Goal: Task Accomplishment & Management: Use online tool/utility

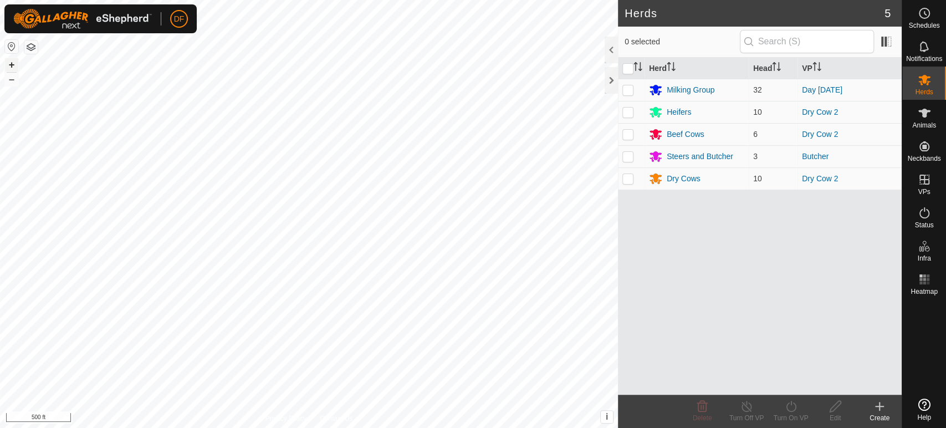
click at [13, 64] on button "+" at bounding box center [11, 64] width 13 height 13
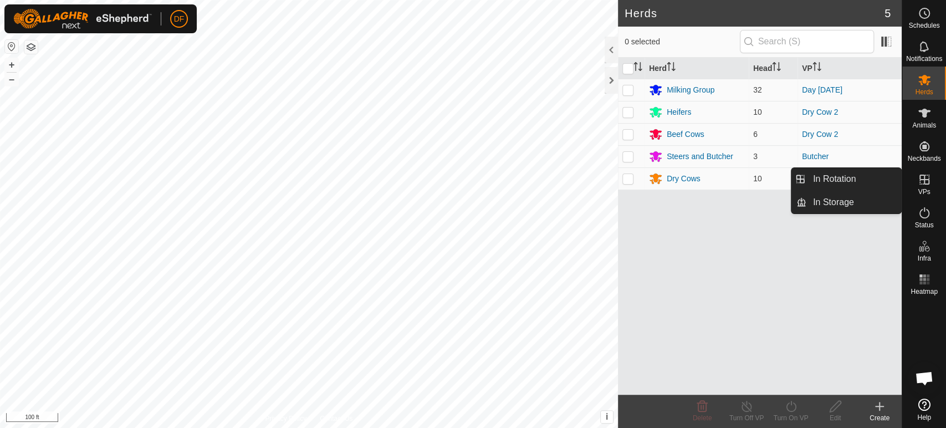
click at [927, 192] on span "VPs" at bounding box center [924, 191] width 12 height 7
click at [873, 186] on link "In Rotation" at bounding box center [854, 179] width 95 height 22
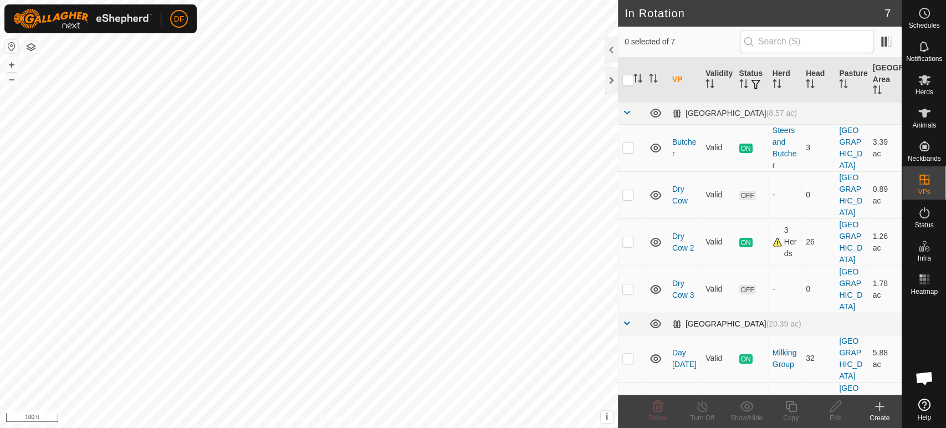
click at [628, 319] on span at bounding box center [627, 323] width 9 height 9
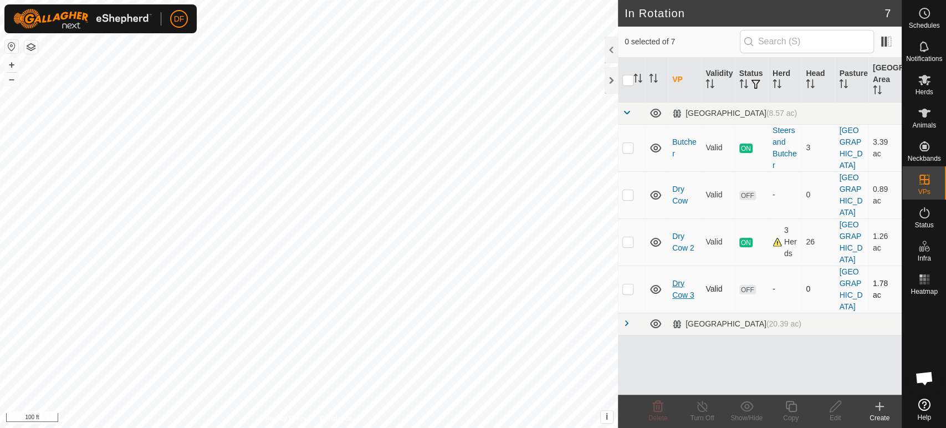
click at [681, 279] on link "Dry Cow 3" at bounding box center [683, 289] width 22 height 21
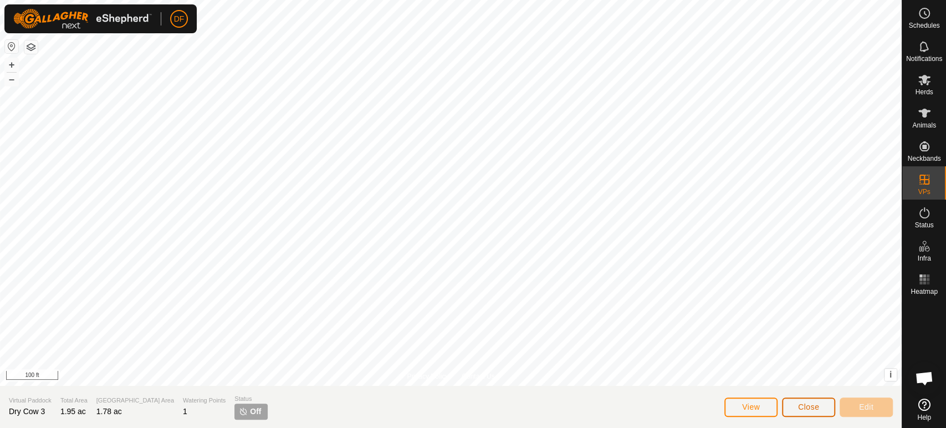
click at [804, 407] on span "Close" at bounding box center [808, 406] width 21 height 9
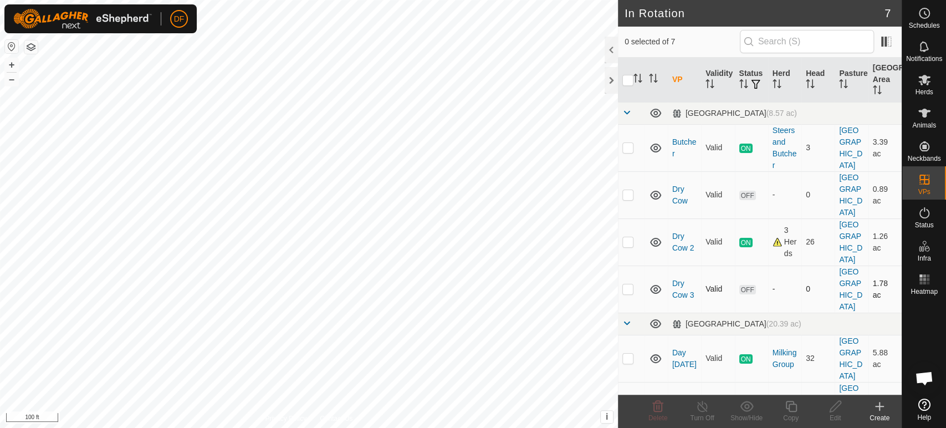
click at [630, 284] on p-checkbox at bounding box center [628, 288] width 11 height 9
checkbox input "true"
click at [790, 409] on icon at bounding box center [791, 406] width 14 height 13
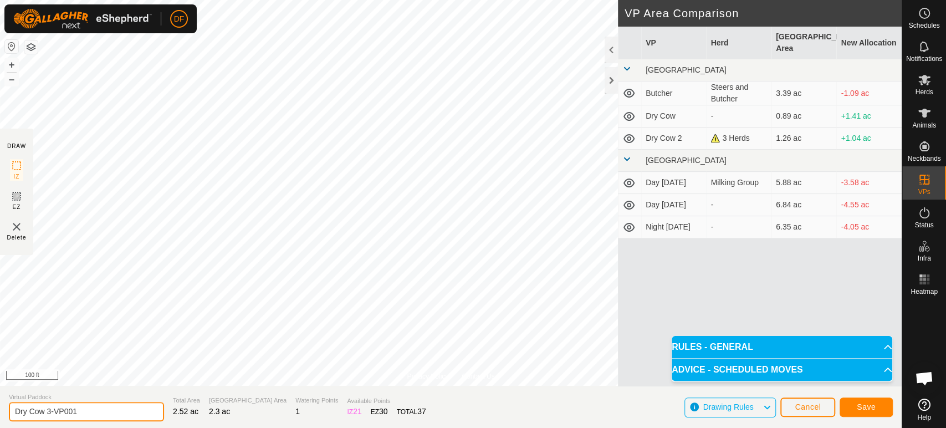
click at [92, 407] on input "Dry Cow 3-VP001" at bounding box center [86, 411] width 155 height 19
type input "Dry Cow 4"
click at [867, 415] on button "Save" at bounding box center [866, 407] width 53 height 19
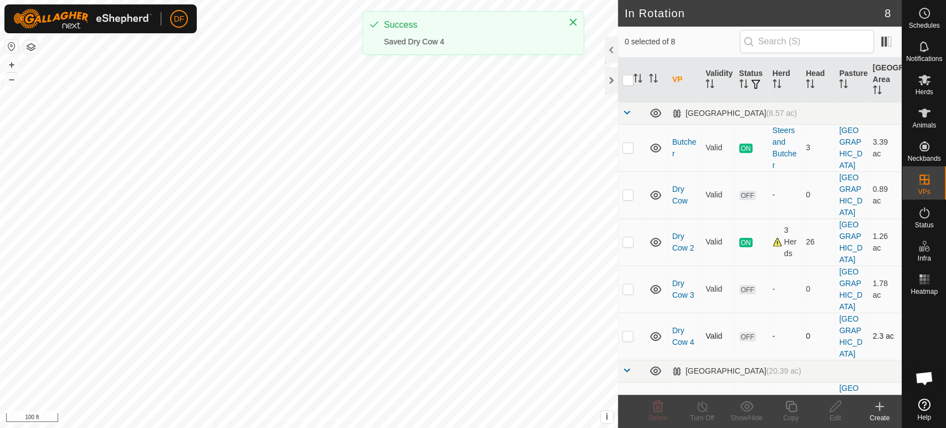
click at [632, 332] on p-checkbox at bounding box center [628, 336] width 11 height 9
checkbox input "true"
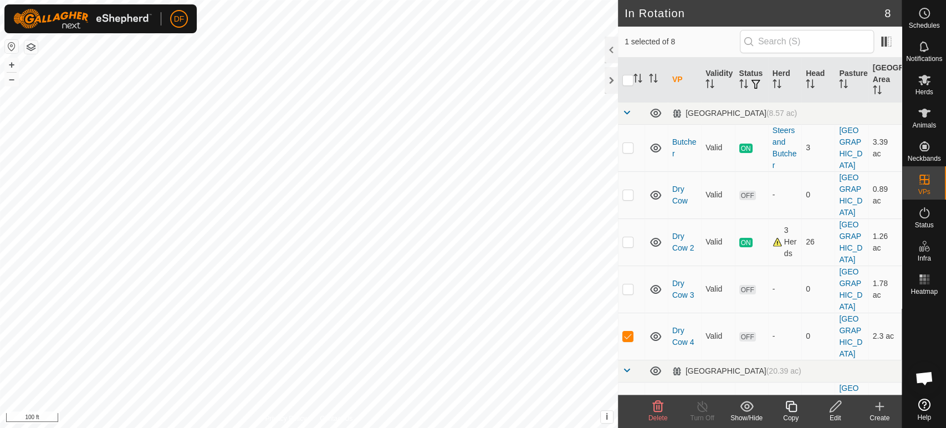
click at [784, 412] on icon at bounding box center [791, 406] width 14 height 13
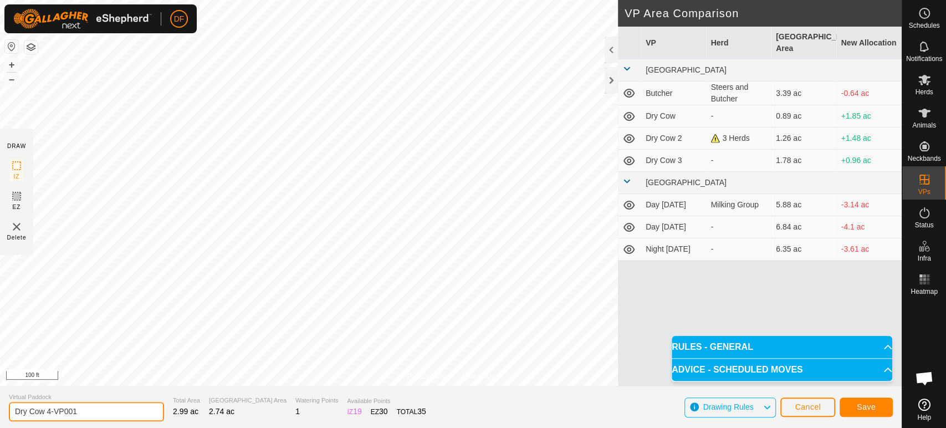
click at [80, 415] on input "Dry Cow 4-VP001" at bounding box center [86, 411] width 155 height 19
type input "Dry Cow 5"
click at [869, 406] on span "Save" at bounding box center [866, 406] width 19 height 9
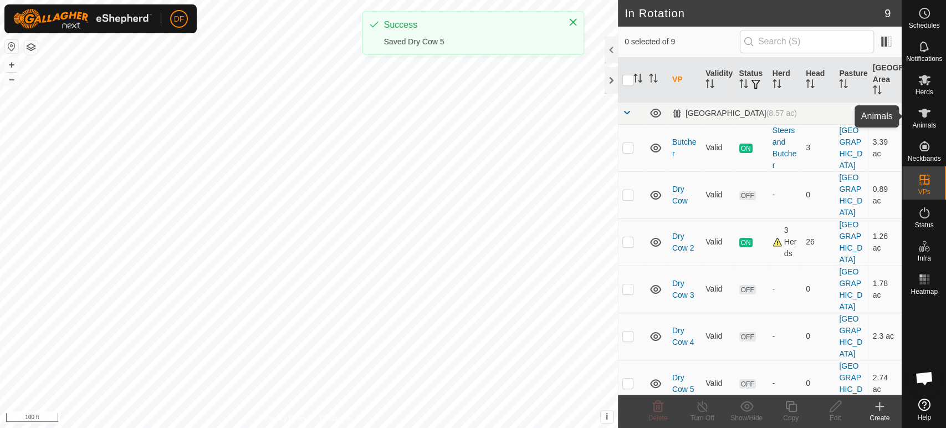
click at [925, 126] on span "Animals" at bounding box center [925, 125] width 24 height 7
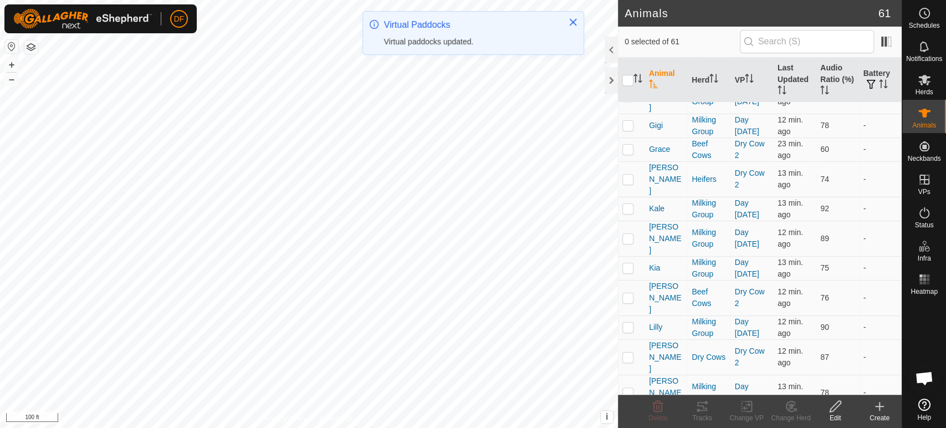
scroll to position [908, 0]
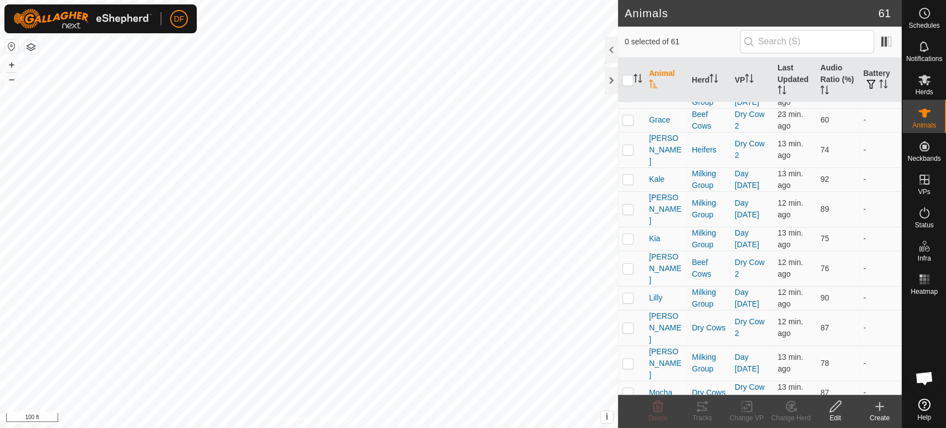
click at [701, 409] on icon at bounding box center [702, 406] width 13 height 13
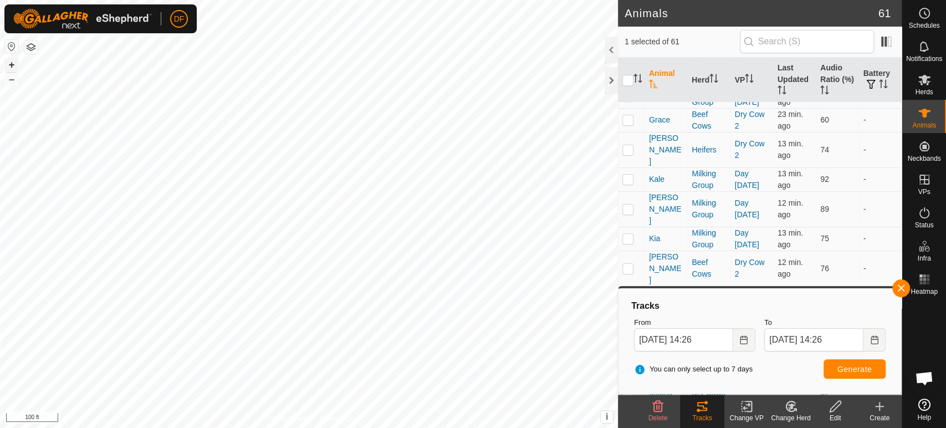
click at [11, 63] on button "+" at bounding box center [11, 64] width 13 height 13
click at [900, 291] on button "button" at bounding box center [902, 288] width 18 height 18
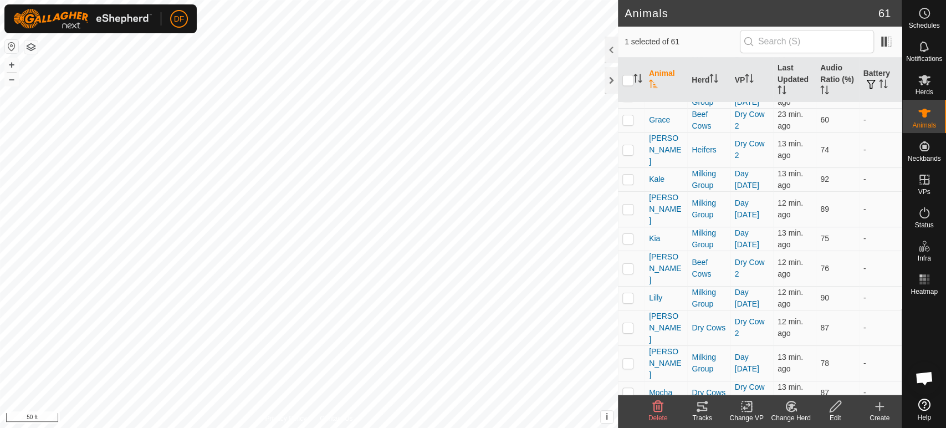
checkbox input "false"
checkbox input "true"
click at [705, 414] on div "Tracks" at bounding box center [702, 418] width 44 height 10
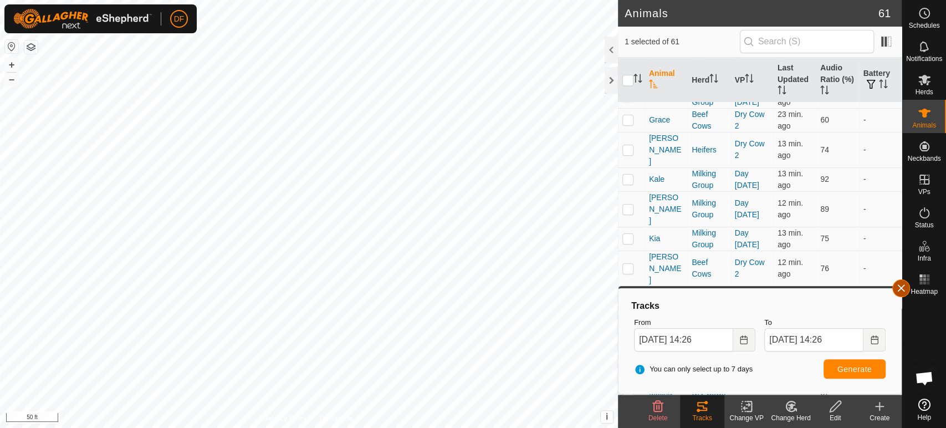
click at [905, 291] on button "button" at bounding box center [902, 288] width 18 height 18
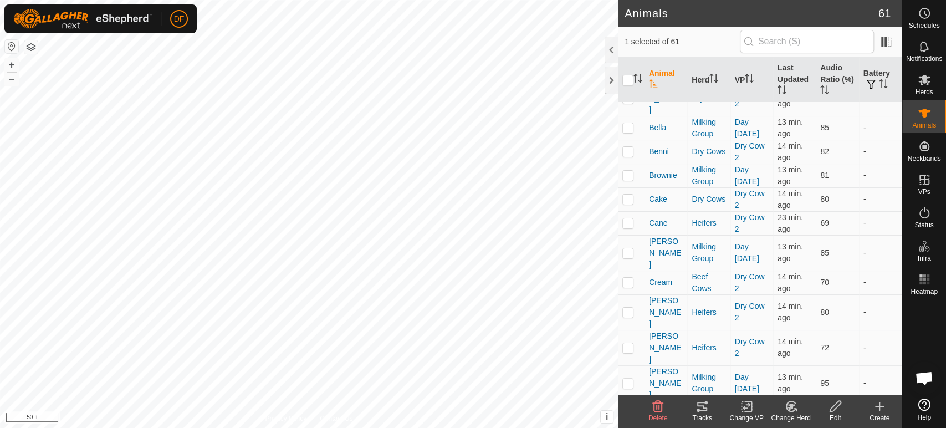
scroll to position [240, 0]
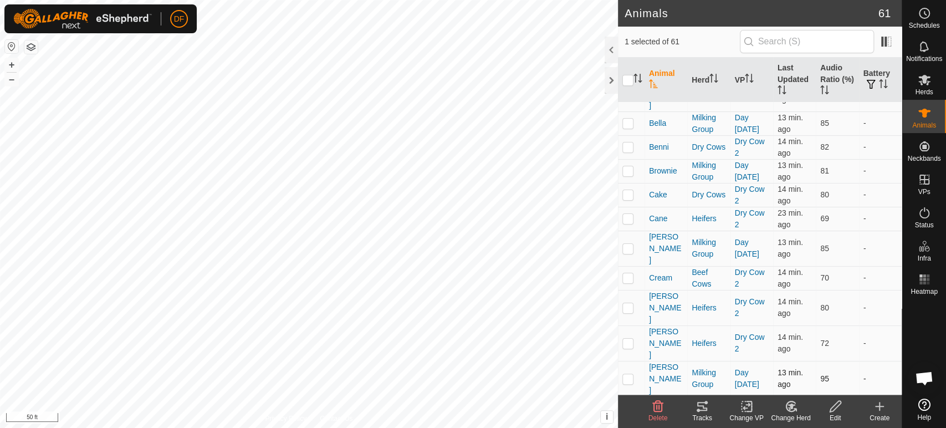
click at [626, 374] on p-checkbox at bounding box center [628, 378] width 11 height 9
checkbox input "true"
click at [700, 409] on icon at bounding box center [702, 406] width 13 height 13
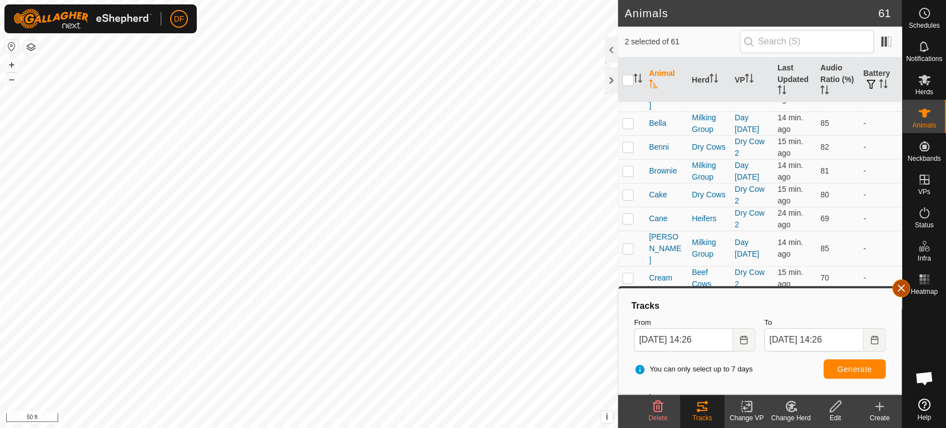
click at [897, 286] on button "button" at bounding box center [902, 288] width 18 height 18
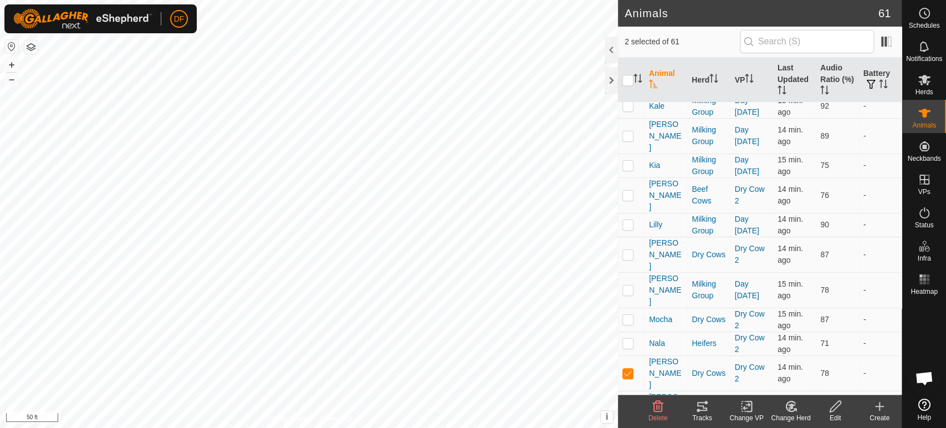
scroll to position [976, 0]
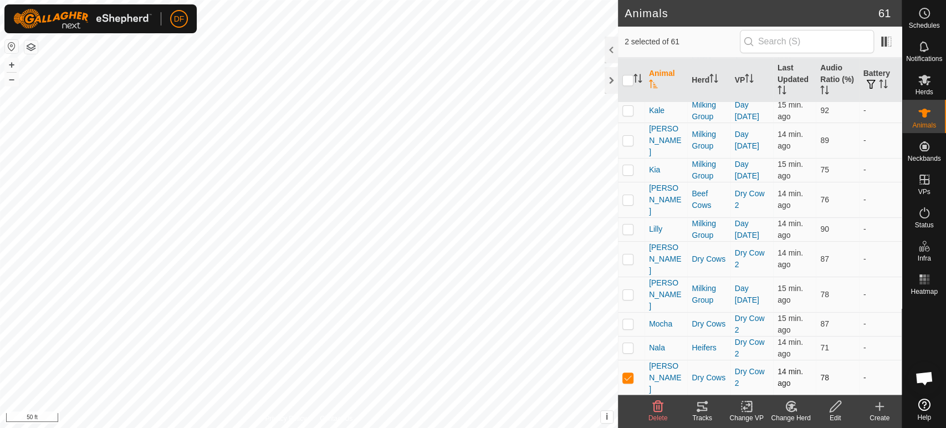
click at [629, 373] on p-checkbox at bounding box center [628, 377] width 11 height 9
checkbox input "false"
click at [703, 407] on icon at bounding box center [702, 406] width 10 height 9
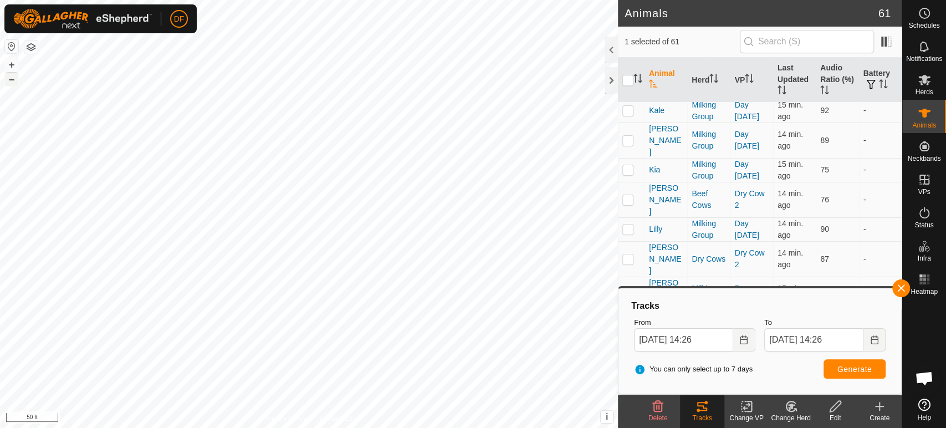
click at [12, 84] on button "–" at bounding box center [11, 79] width 13 height 13
click at [9, 66] on button "+" at bounding box center [11, 64] width 13 height 13
click at [630, 84] on input "checkbox" at bounding box center [628, 80] width 11 height 11
checkbox input "true"
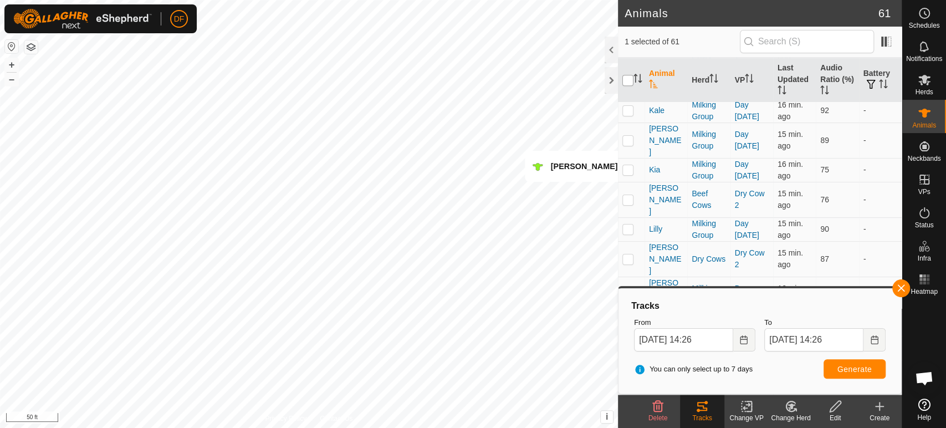
checkbox input "true"
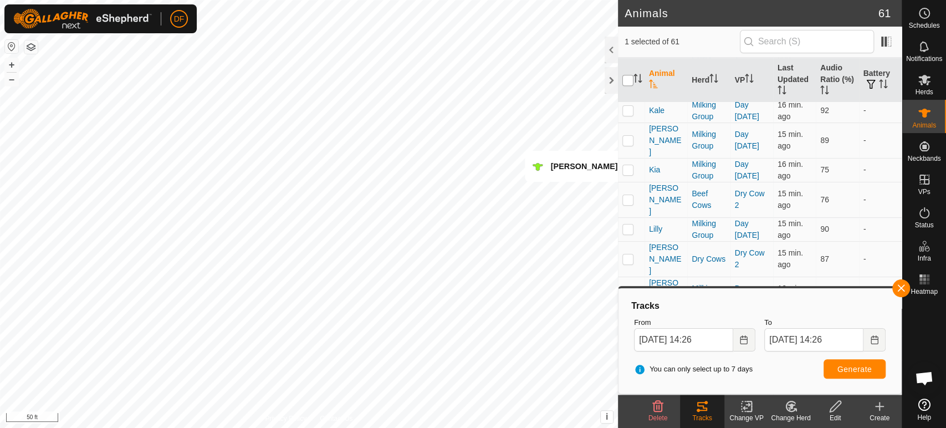
checkbox input "true"
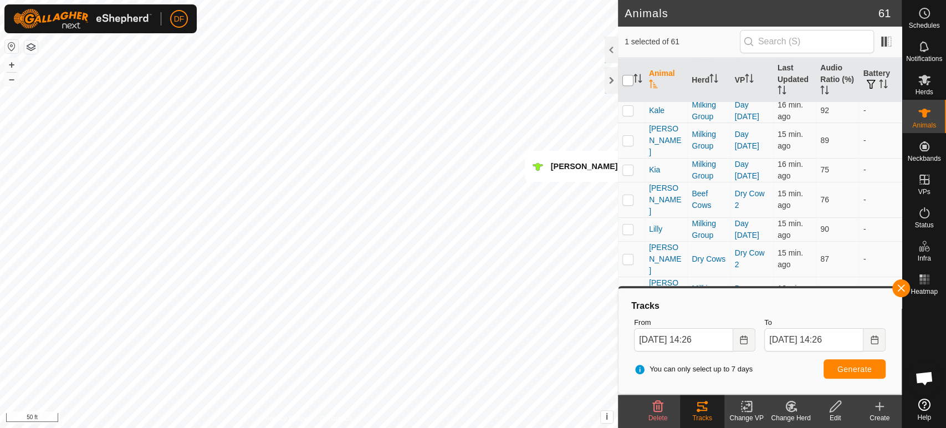
checkbox input "true"
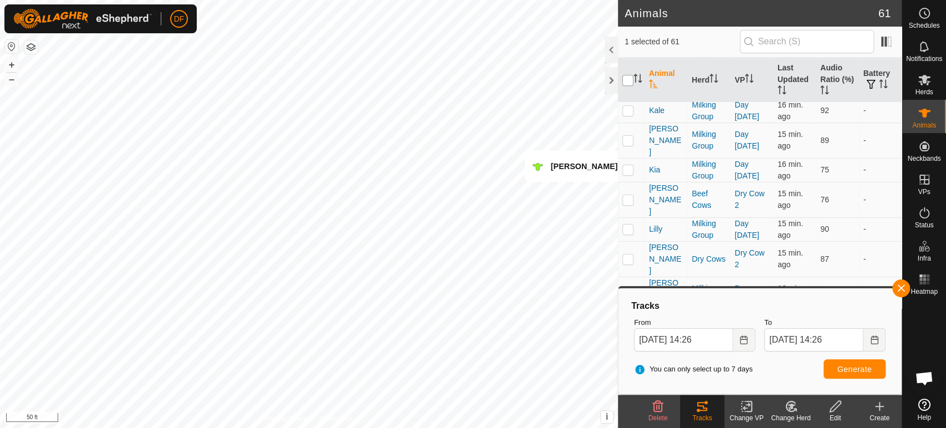
checkbox input "true"
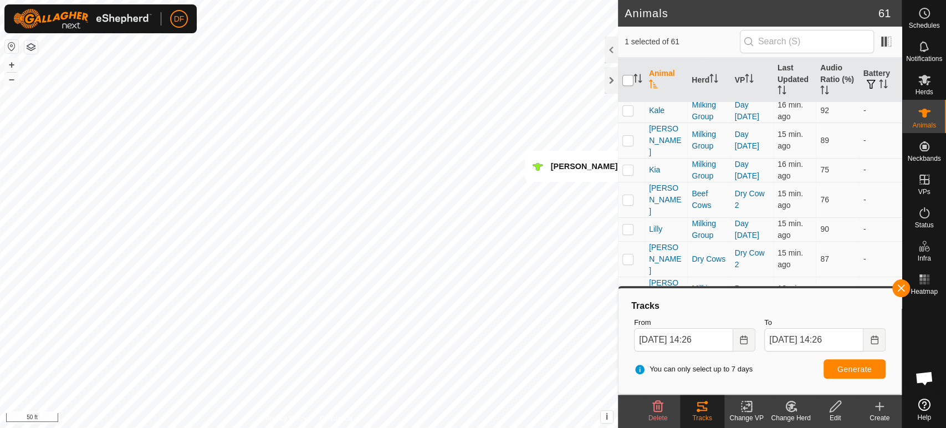
checkbox input "true"
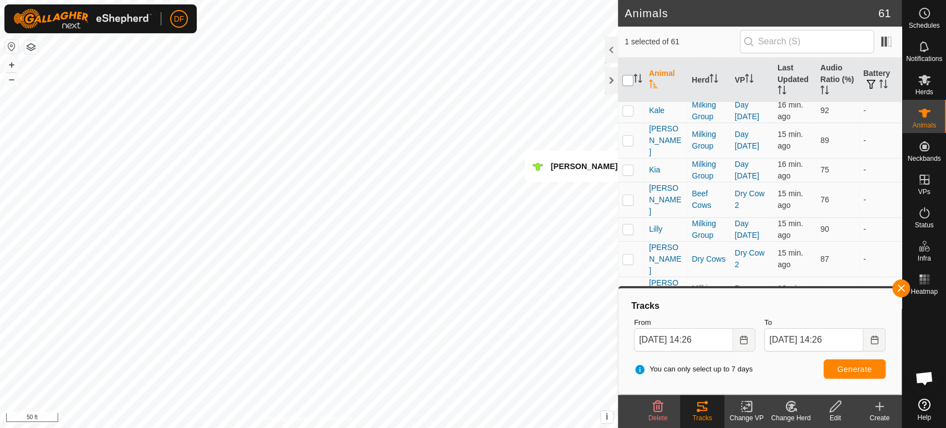
checkbox input "true"
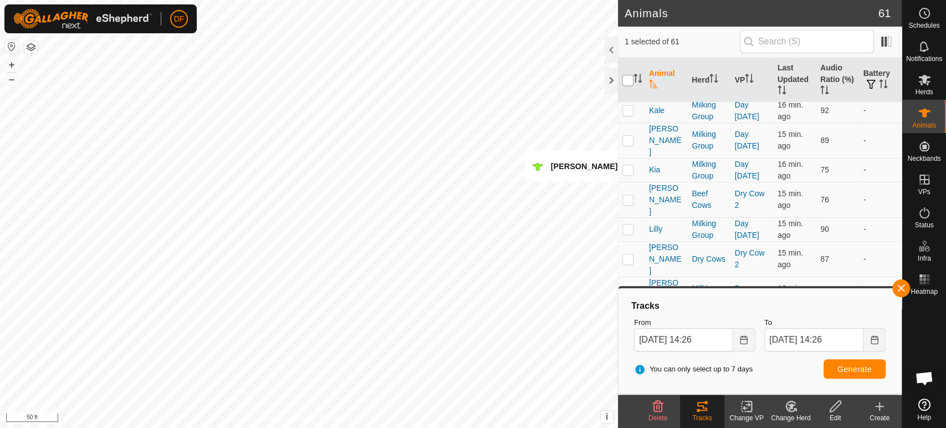
checkbox input "true"
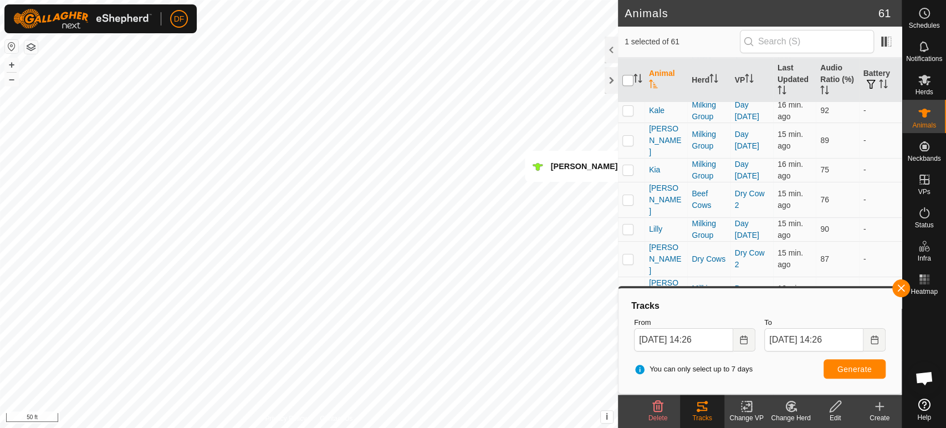
checkbox input "true"
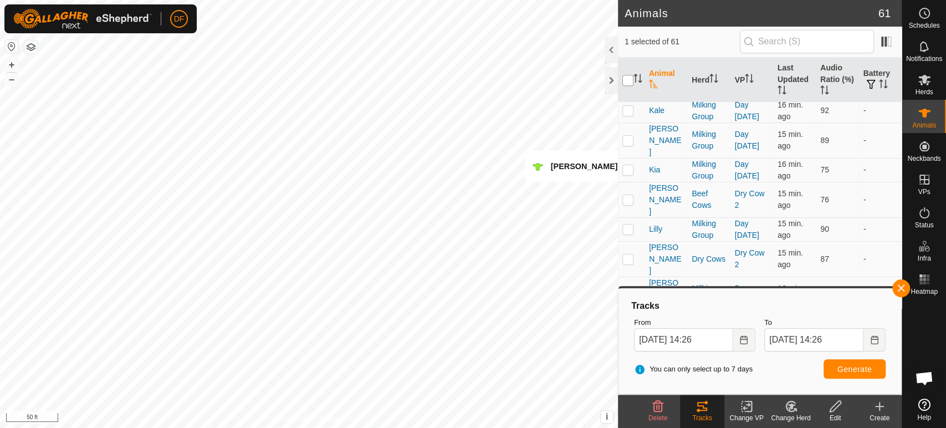
checkbox input "true"
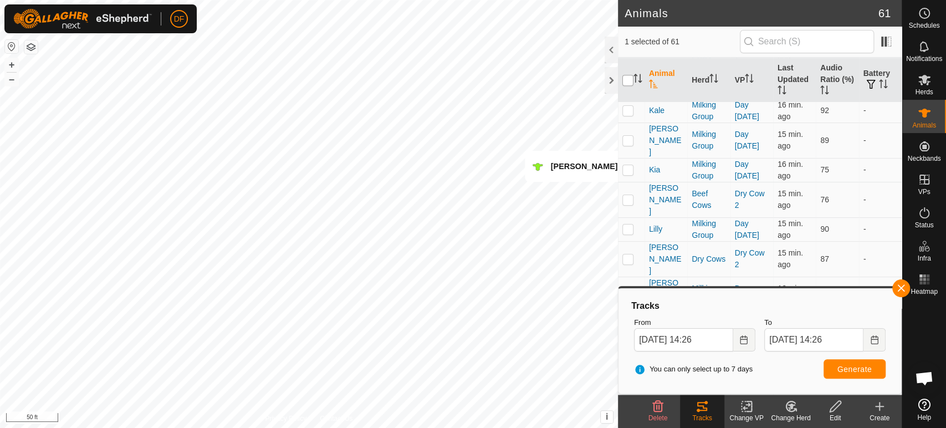
checkbox input "true"
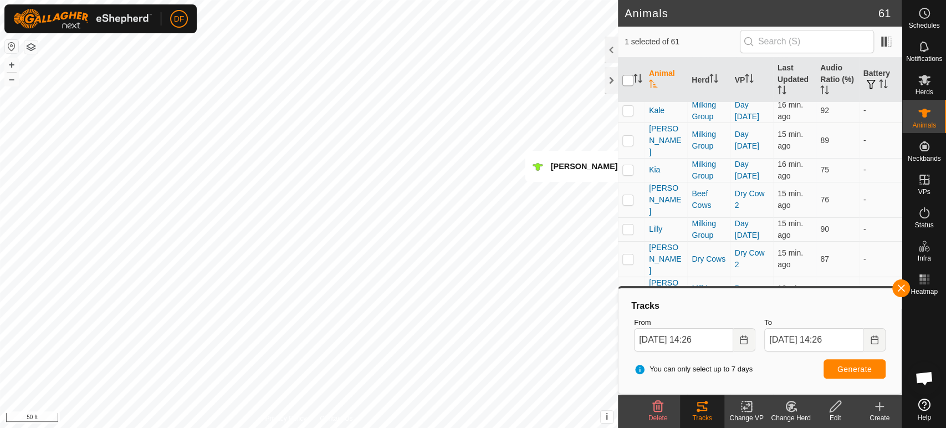
checkbox input "true"
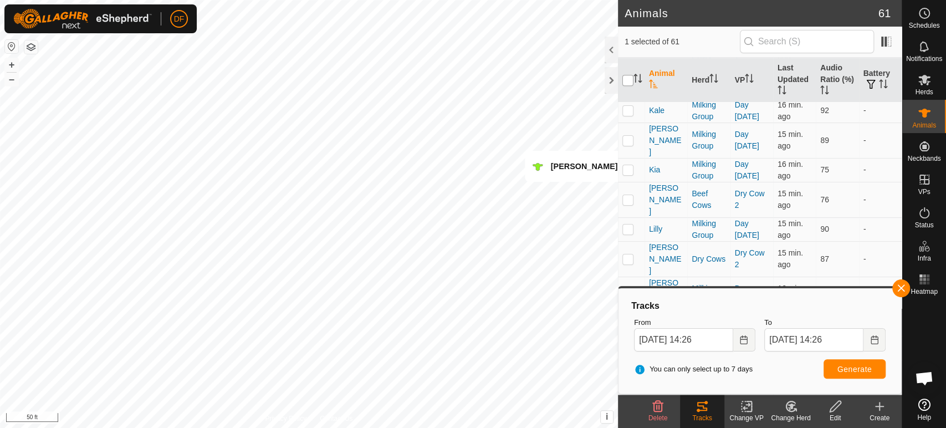
checkbox input "true"
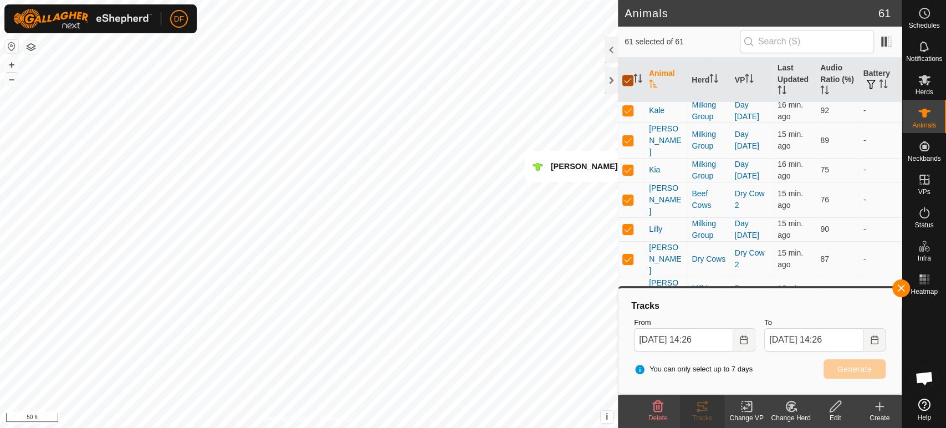
click at [628, 84] on input "checkbox" at bounding box center [628, 80] width 11 height 11
checkbox input "false"
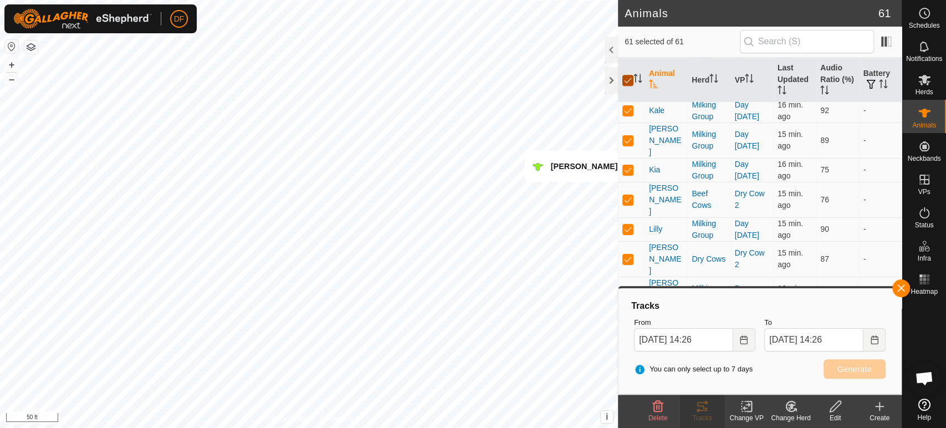
checkbox input "false"
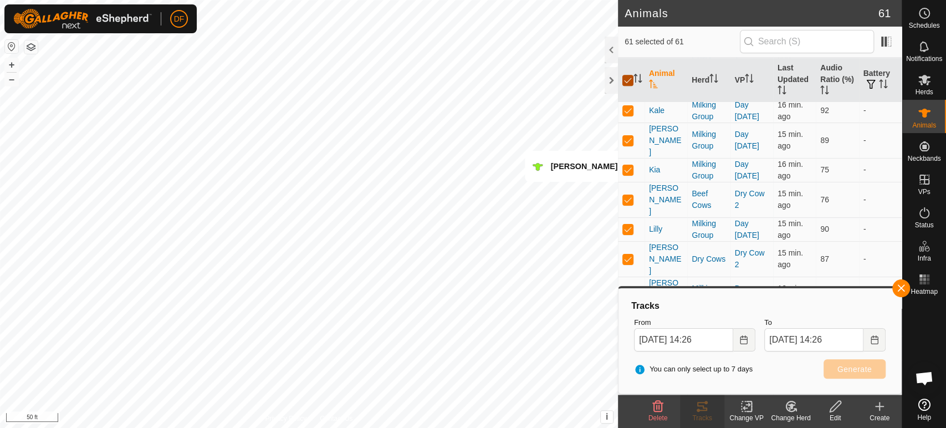
checkbox input "false"
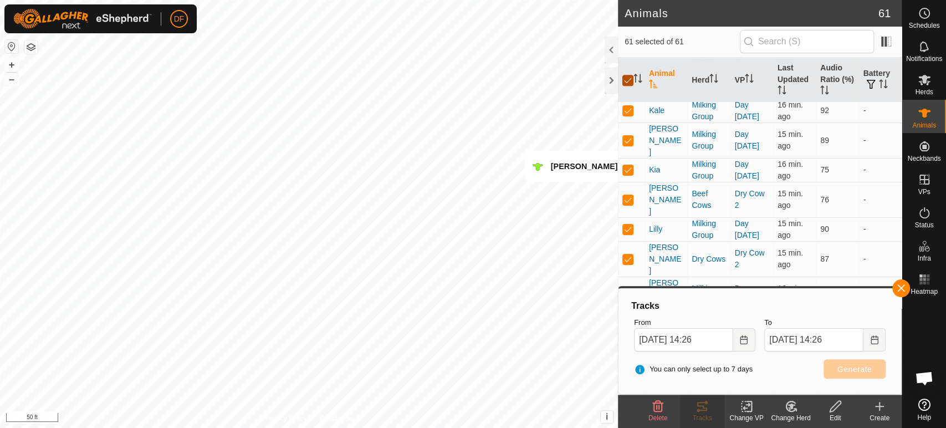
checkbox input "false"
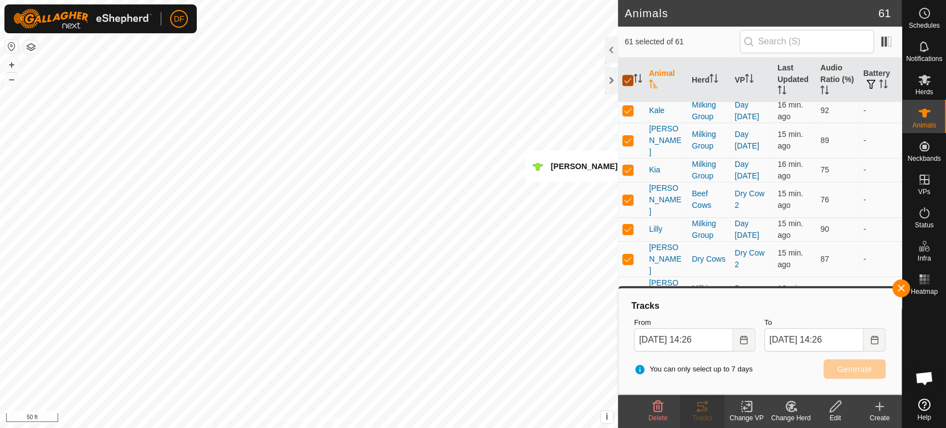
checkbox input "false"
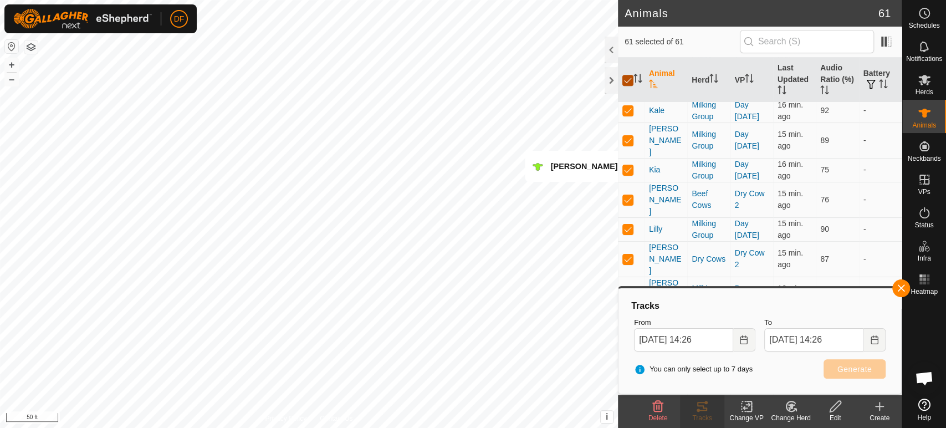
checkbox input "false"
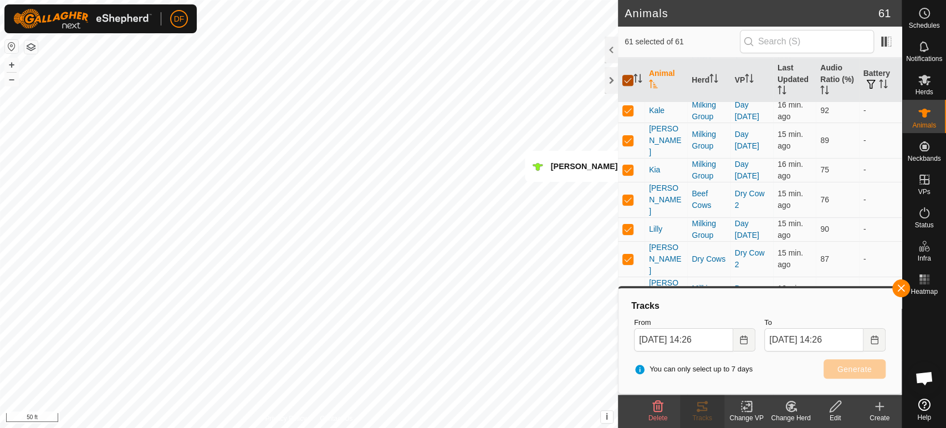
checkbox input "false"
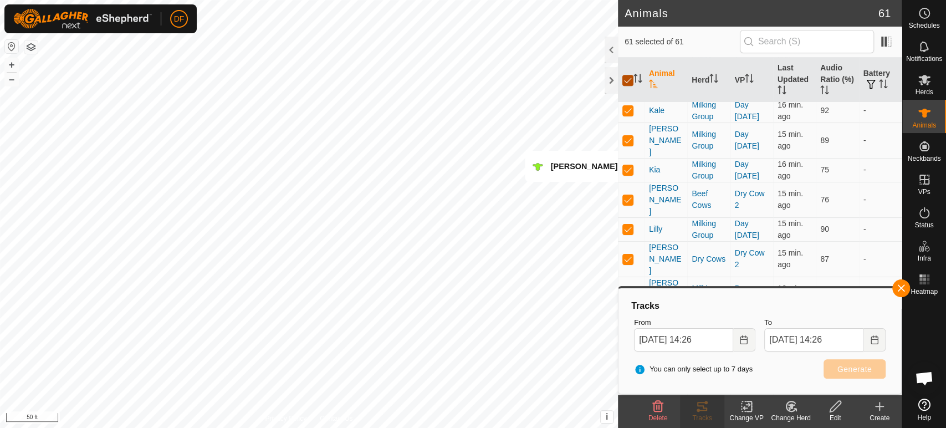
checkbox input "false"
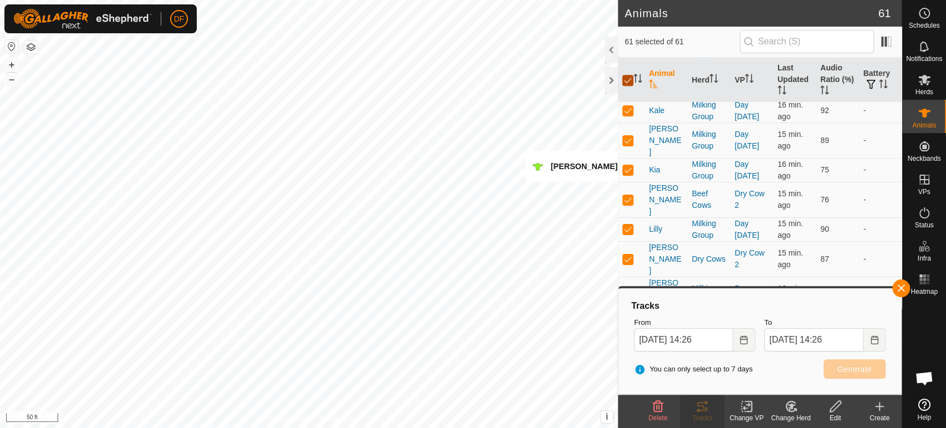
checkbox input "false"
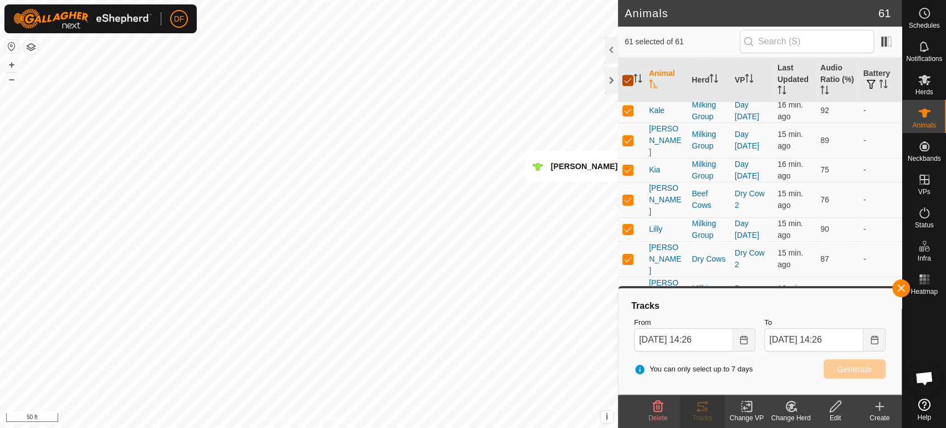
checkbox input "false"
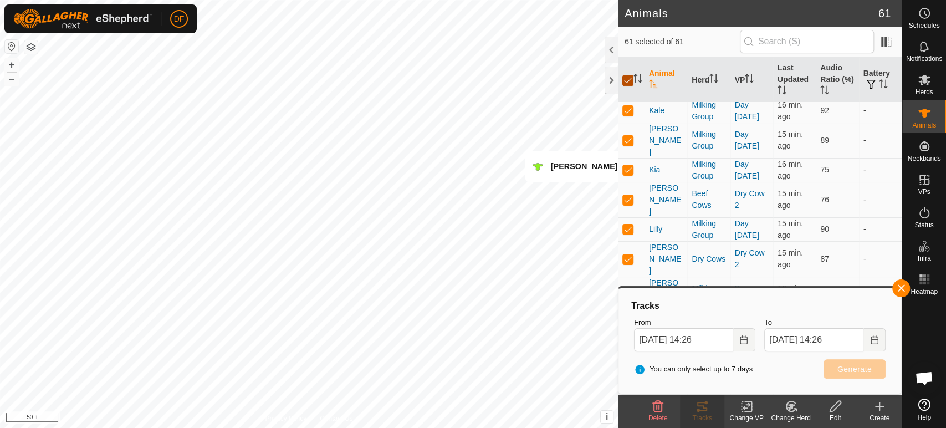
checkbox input "false"
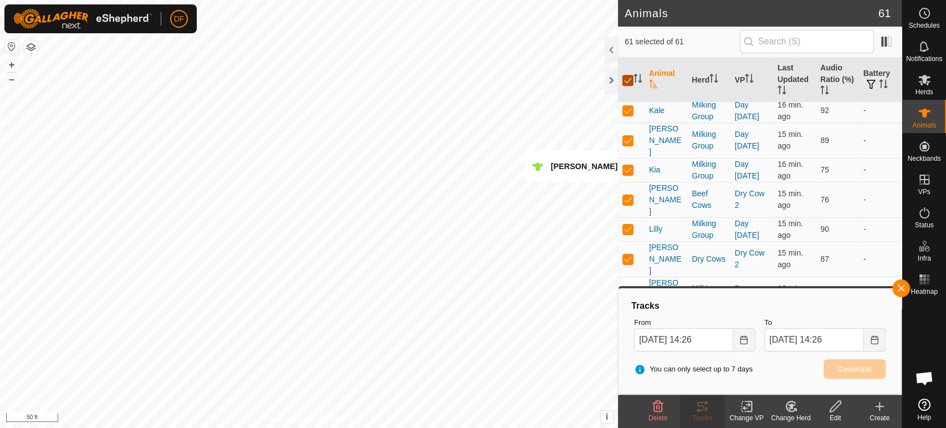
checkbox input "false"
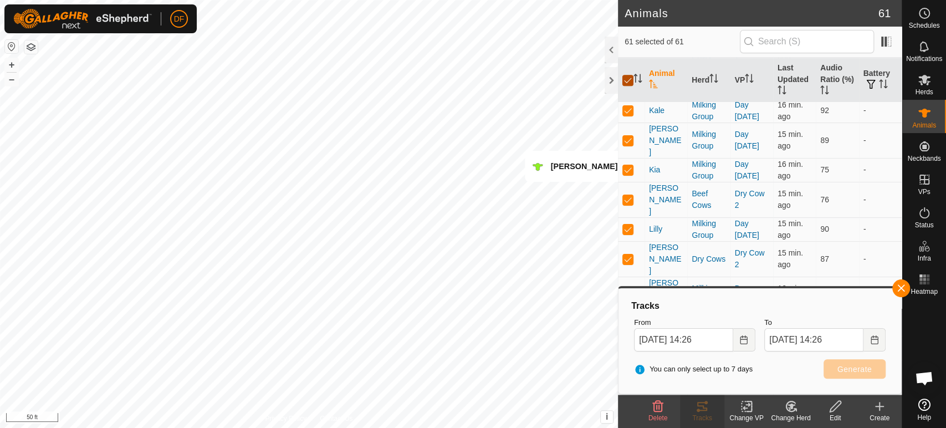
checkbox input "false"
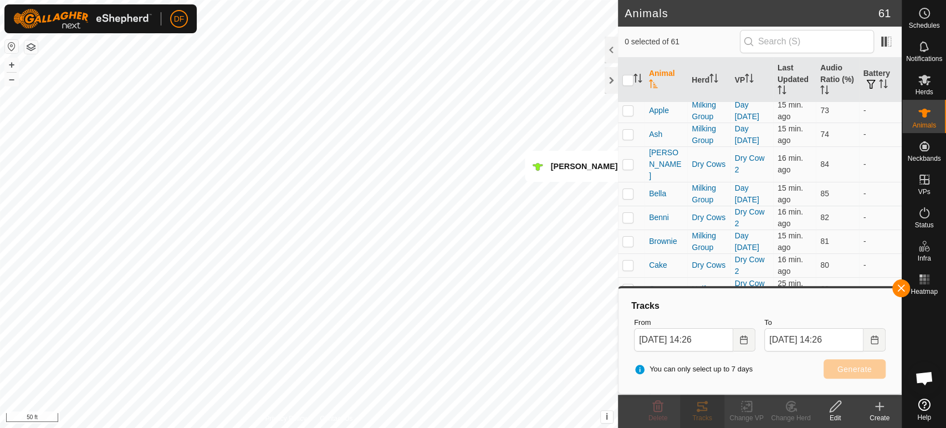
scroll to position [176, 0]
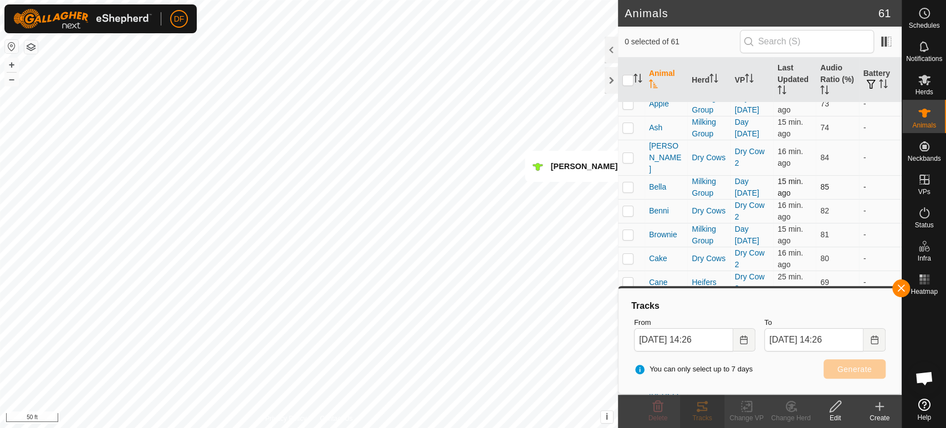
click at [626, 182] on p-checkbox at bounding box center [628, 186] width 11 height 9
checkbox input "true"
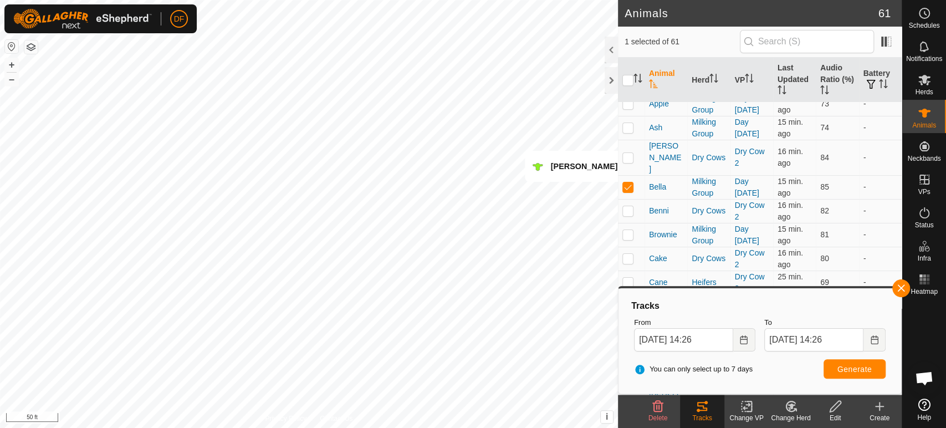
click at [625, 308] on p-checkbox at bounding box center [628, 312] width 11 height 9
checkbox input "true"
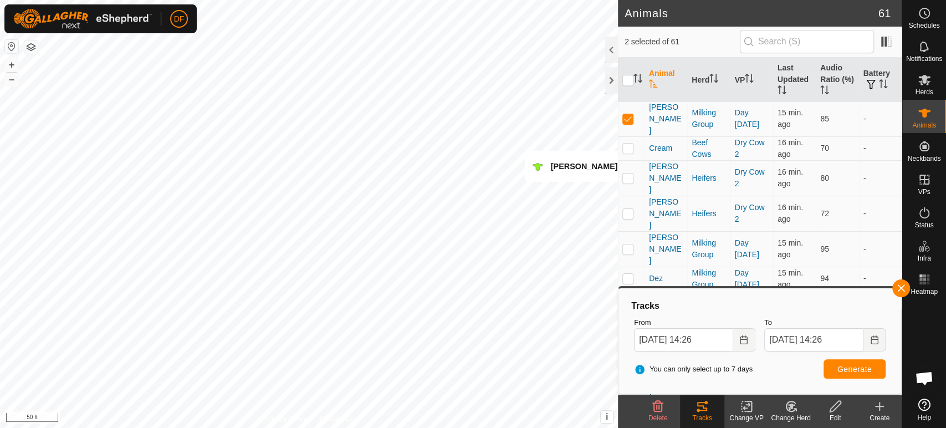
scroll to position [373, 0]
click at [628, 242] on p-checkbox at bounding box center [628, 246] width 11 height 9
checkbox input "true"
click at [630, 271] on p-checkbox at bounding box center [628, 275] width 11 height 9
checkbox input "true"
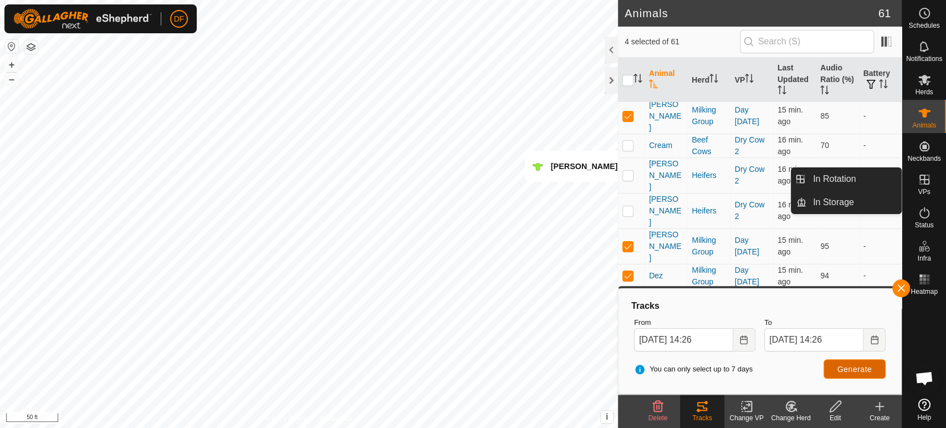
click at [845, 370] on span "Generate" at bounding box center [855, 369] width 34 height 9
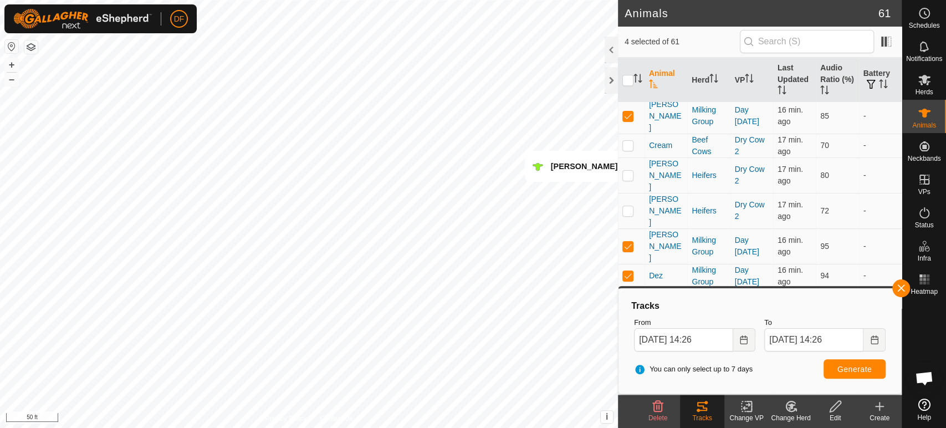
click at [625, 337] on p-checkbox at bounding box center [628, 341] width 11 height 9
checkbox input "true"
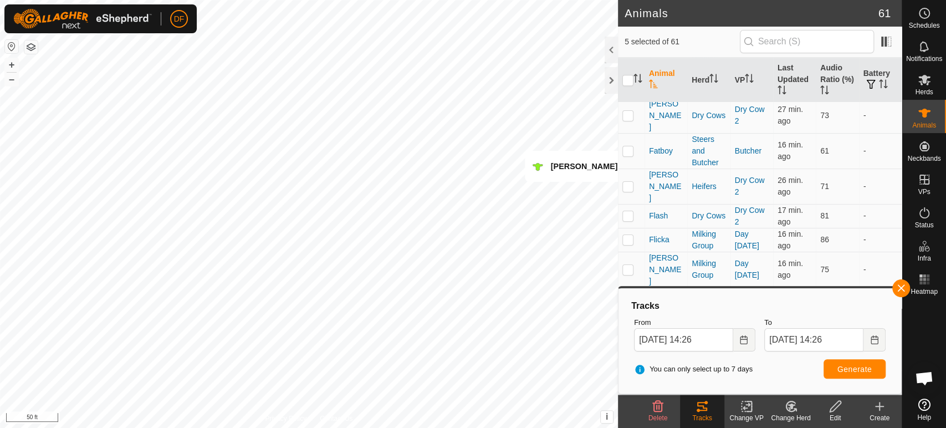
scroll to position [733, 0]
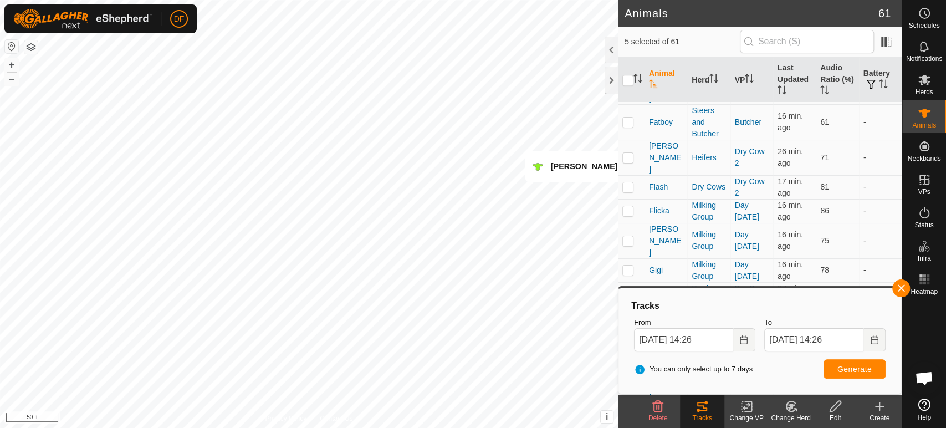
click at [629, 349] on p-checkbox at bounding box center [628, 353] width 11 height 9
checkbox input "true"
click at [631, 379] on p-checkbox at bounding box center [628, 383] width 11 height 9
checkbox input "true"
click at [865, 367] on span "Generate" at bounding box center [855, 369] width 34 height 9
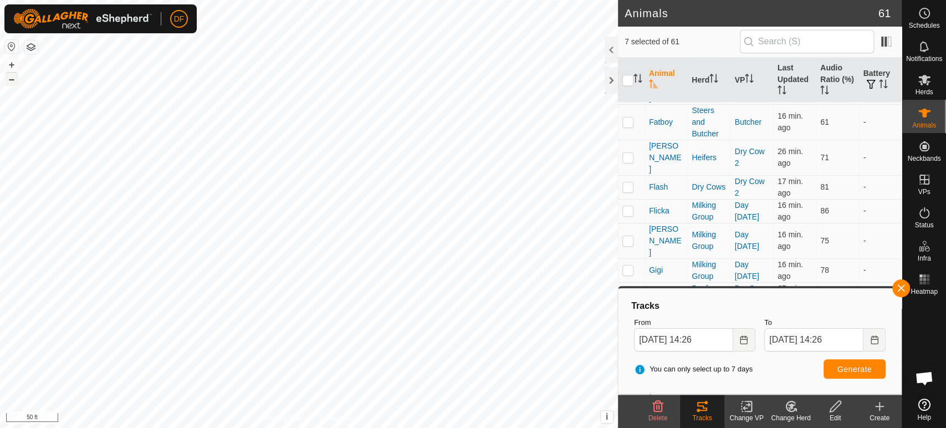
click at [11, 79] on button "–" at bounding box center [11, 79] width 13 height 13
click at [626, 80] on input "checkbox" at bounding box center [628, 80] width 11 height 11
checkbox input "true"
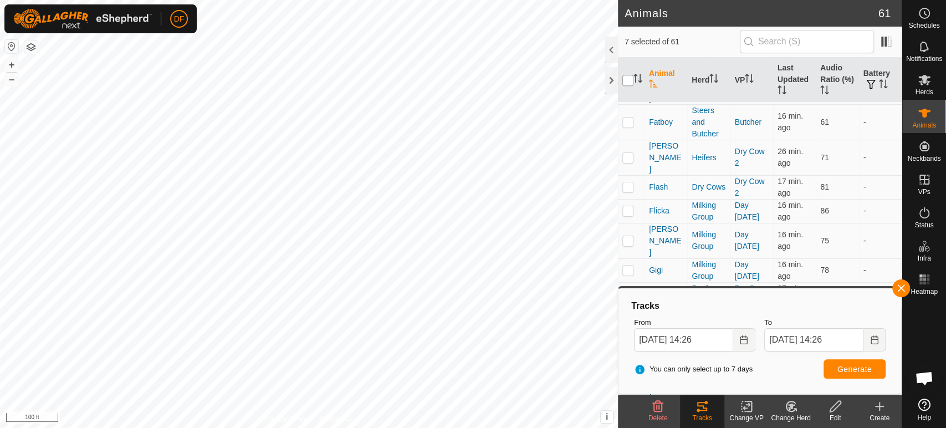
checkbox input "true"
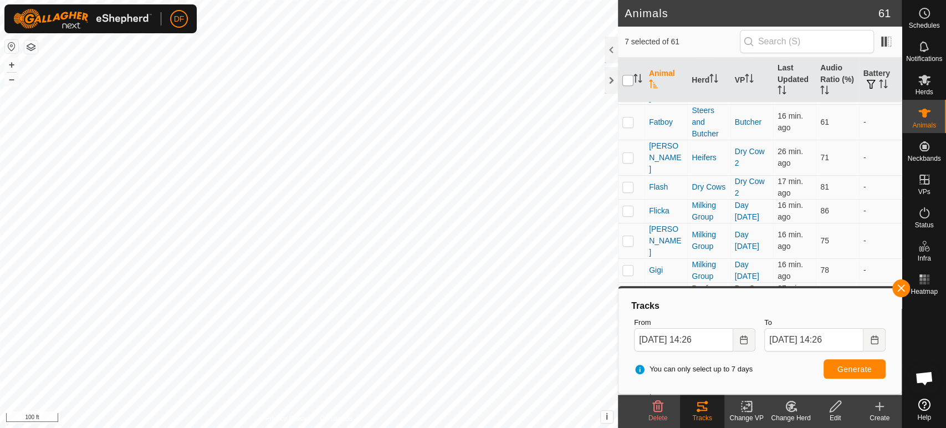
checkbox input "true"
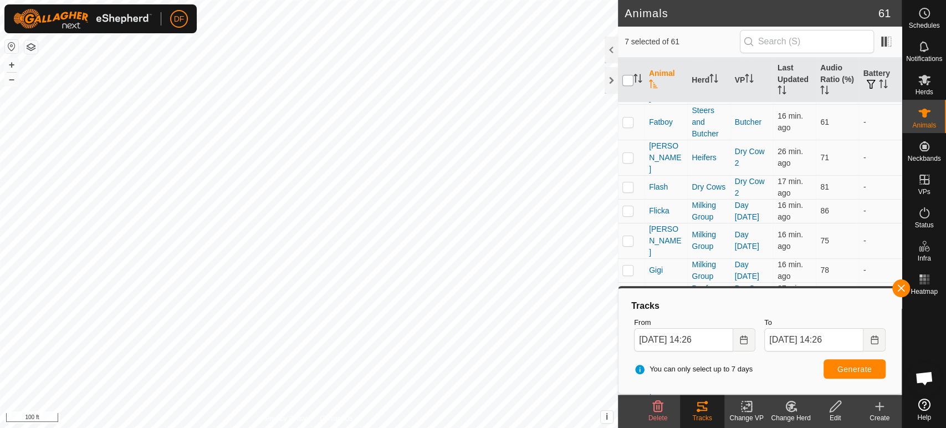
checkbox input "true"
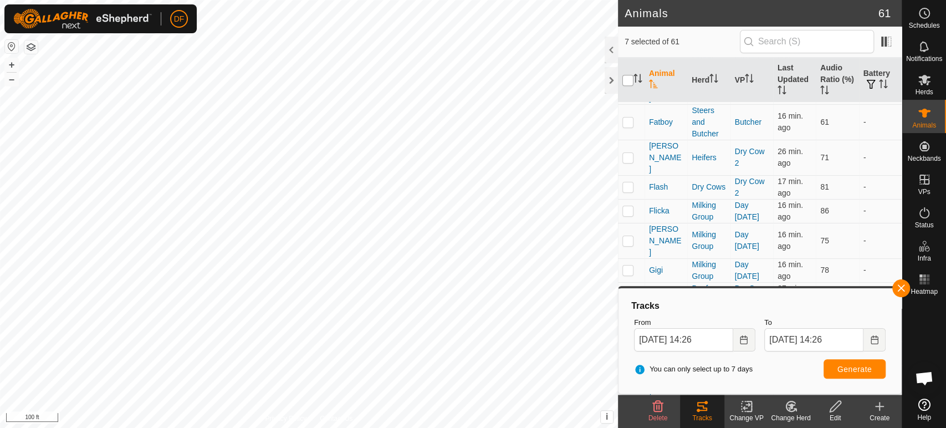
checkbox input "true"
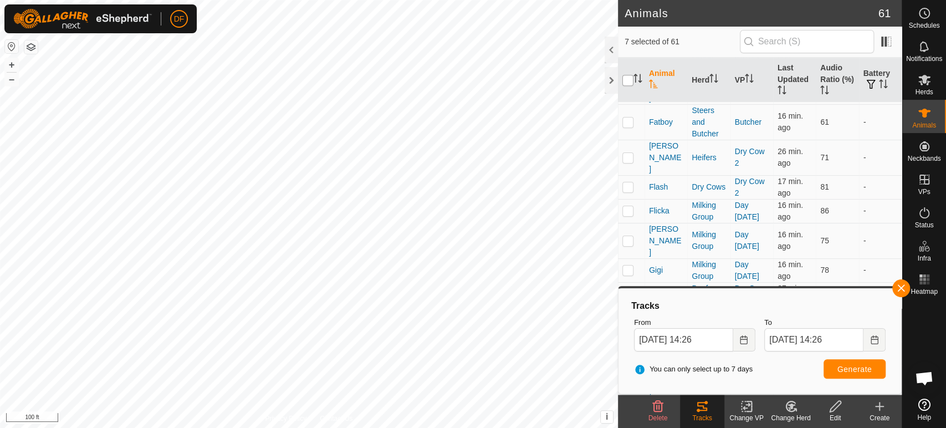
checkbox input "true"
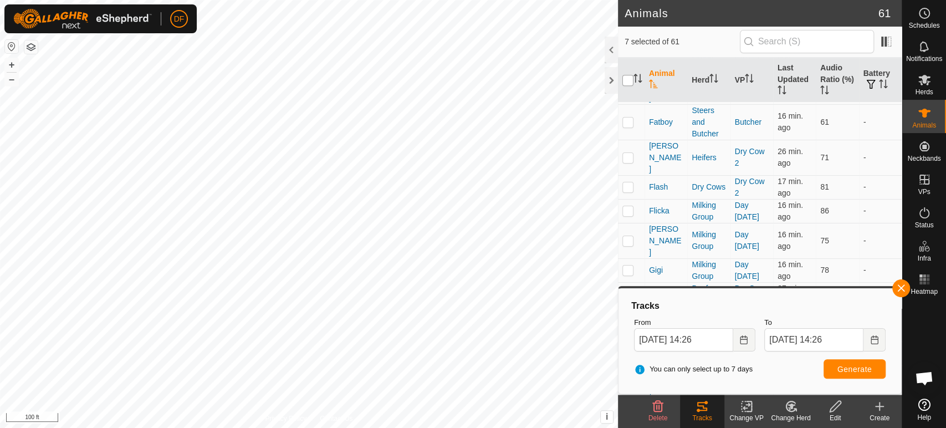
checkbox input "true"
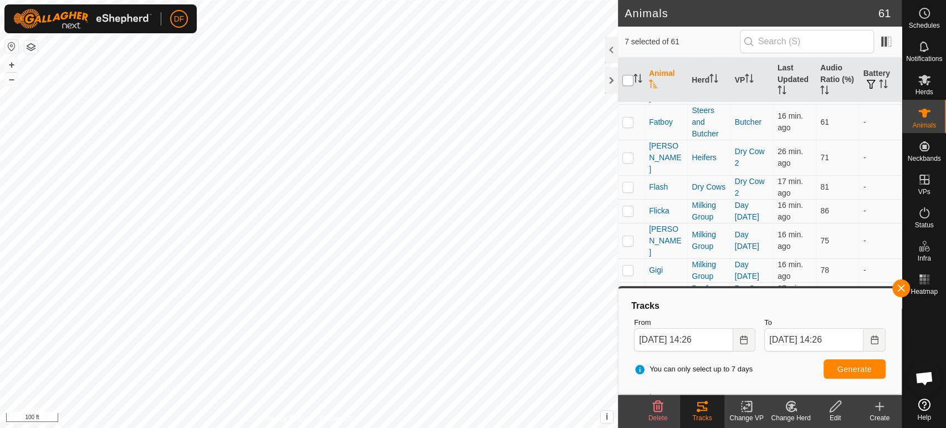
checkbox input "true"
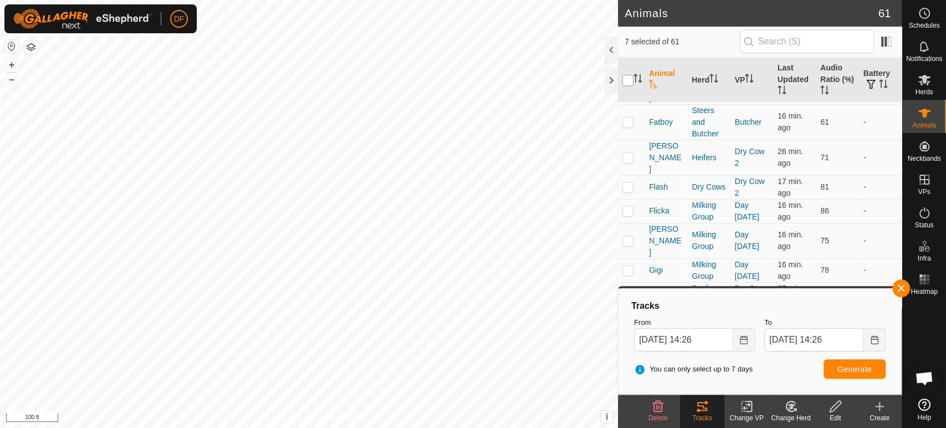
checkbox input "true"
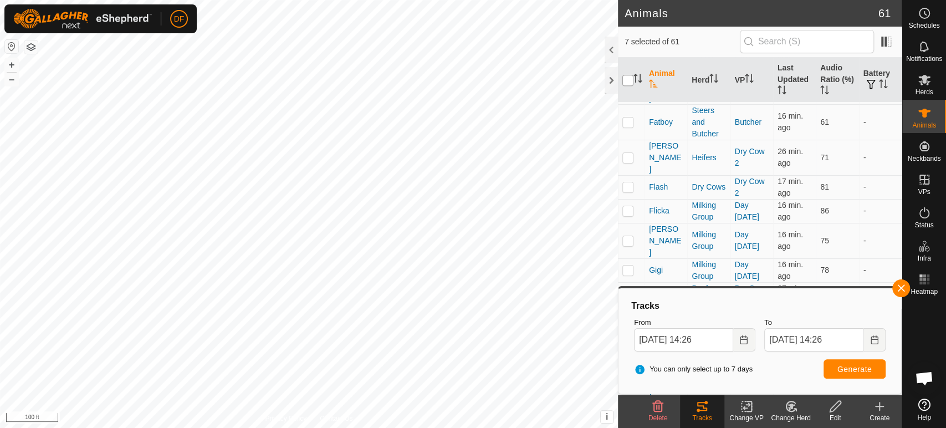
checkbox input "true"
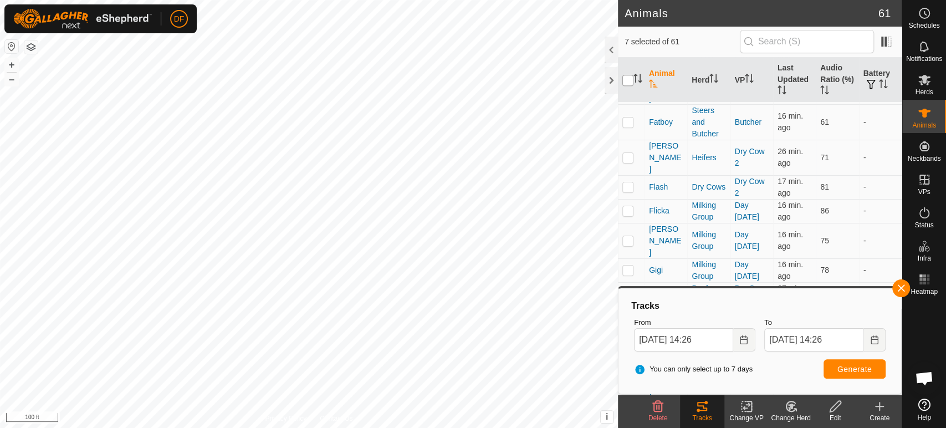
checkbox input "true"
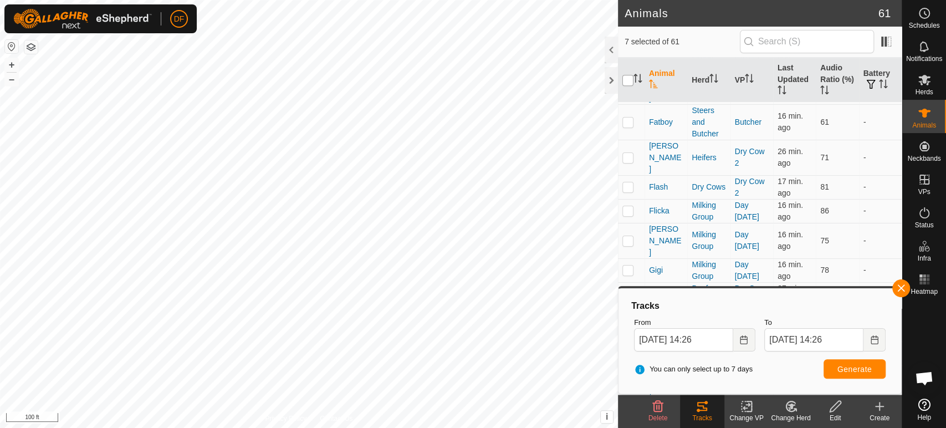
checkbox input "true"
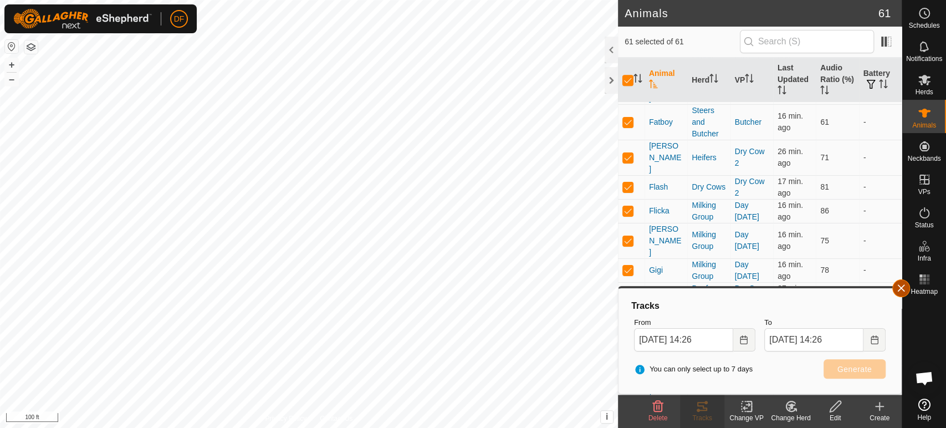
click at [901, 293] on button "button" at bounding box center [902, 288] width 18 height 18
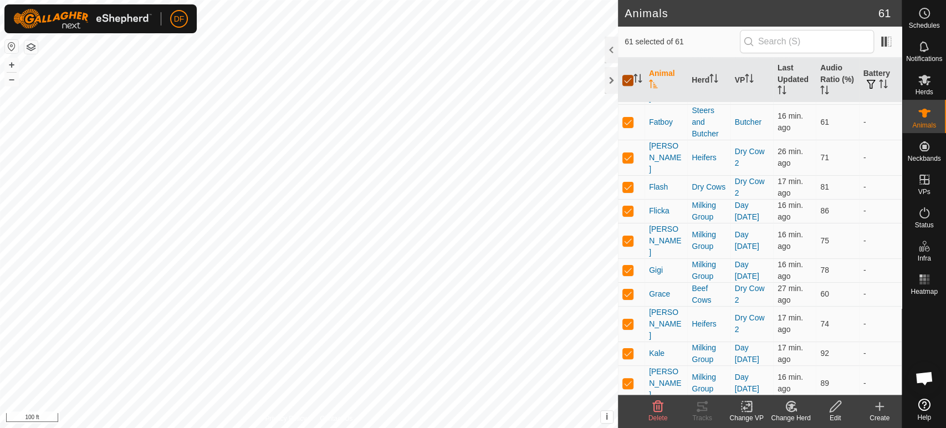
click at [630, 84] on input "checkbox" at bounding box center [628, 80] width 11 height 11
checkbox input "false"
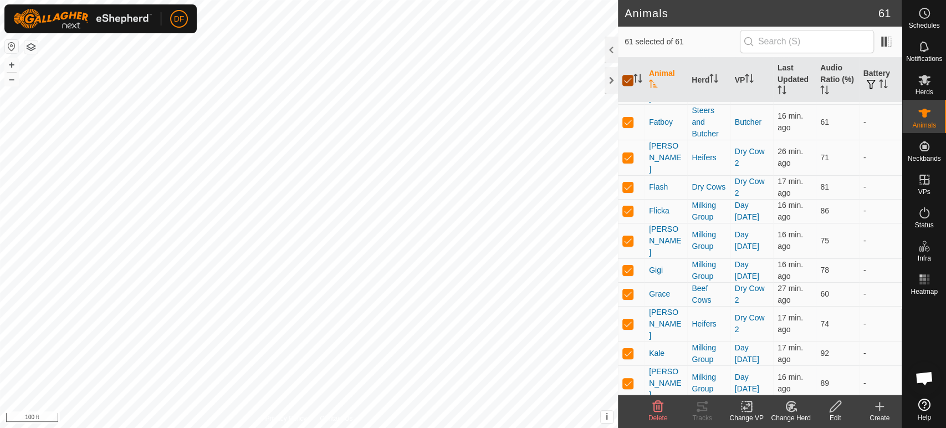
checkbox input "false"
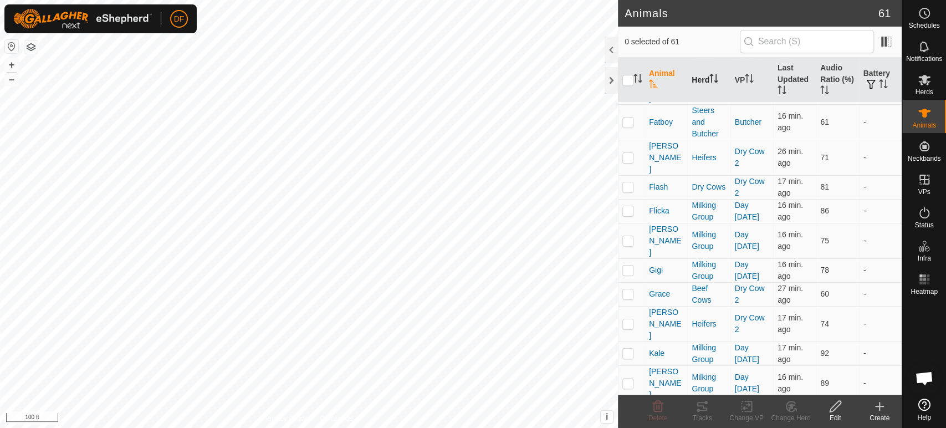
click at [707, 81] on th "Herd" at bounding box center [708, 80] width 43 height 45
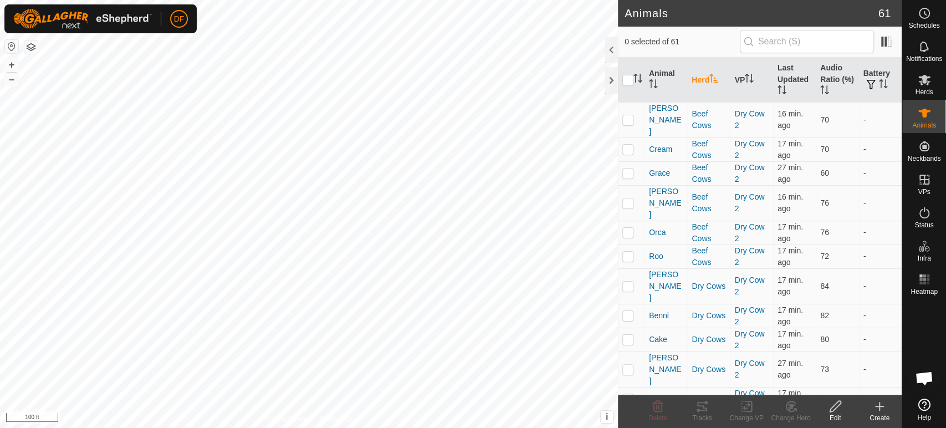
click at [707, 81] on th "Herd" at bounding box center [708, 80] width 43 height 45
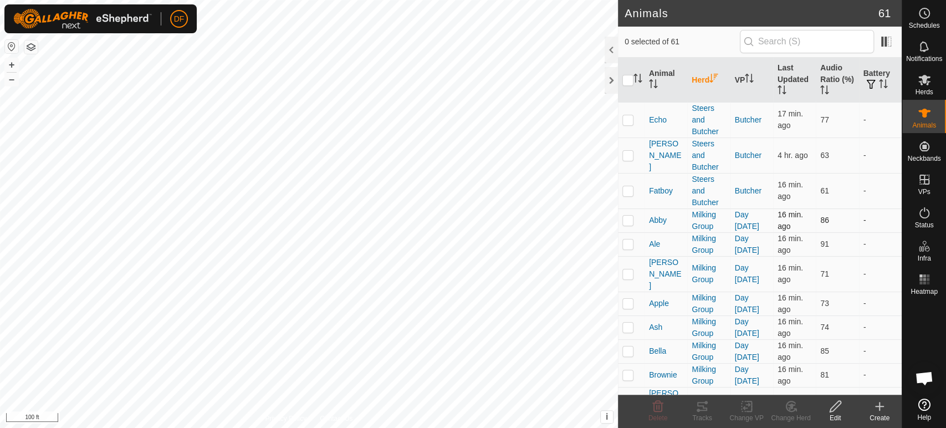
click at [629, 221] on p-checkbox at bounding box center [628, 220] width 11 height 9
click at [630, 247] on p-checkbox at bounding box center [628, 244] width 11 height 9
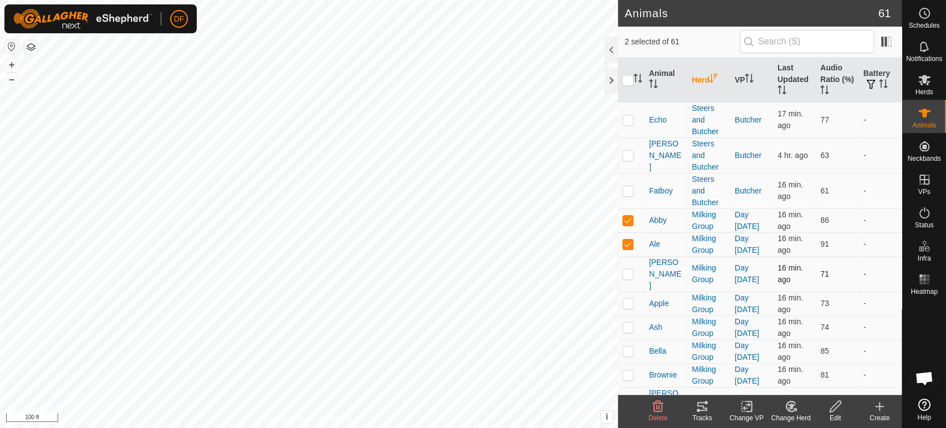
click at [630, 274] on td at bounding box center [631, 273] width 27 height 35
click at [630, 299] on p-checkbox at bounding box center [628, 303] width 11 height 9
click at [628, 323] on p-checkbox at bounding box center [628, 327] width 11 height 9
click at [630, 346] on p-checkbox at bounding box center [628, 350] width 11 height 9
click at [629, 370] on p-checkbox at bounding box center [628, 374] width 11 height 9
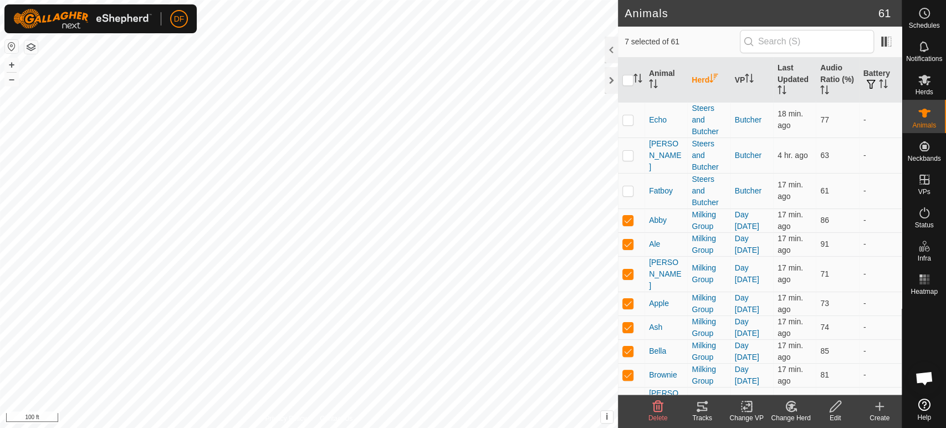
click at [629, 400] on p-checkbox at bounding box center [628, 404] width 11 height 9
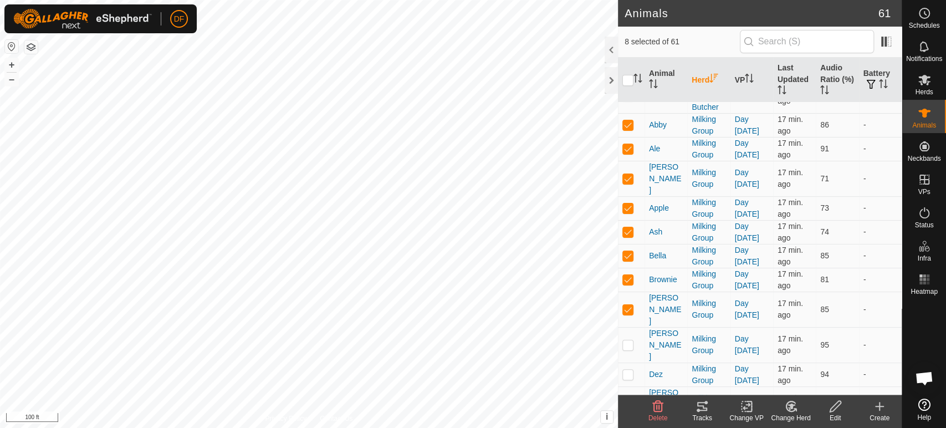
scroll to position [109, 0]
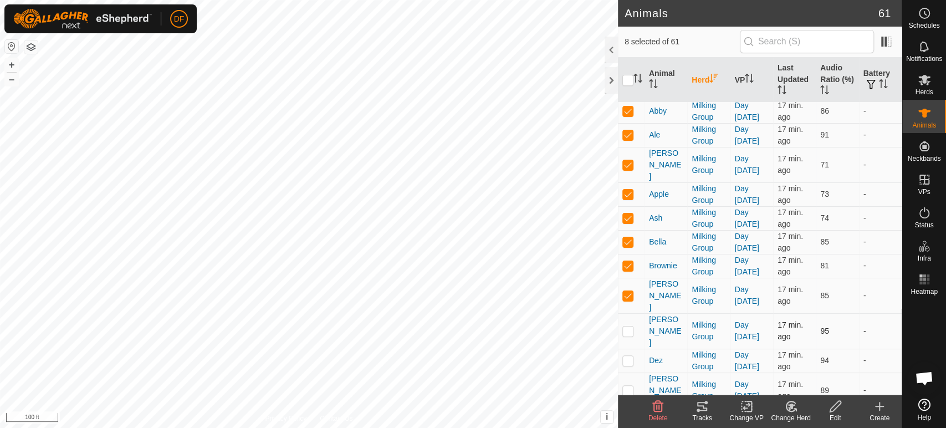
click at [629, 327] on p-checkbox at bounding box center [628, 331] width 11 height 9
click at [627, 356] on p-checkbox at bounding box center [628, 360] width 11 height 9
click at [702, 407] on icon at bounding box center [702, 406] width 13 height 13
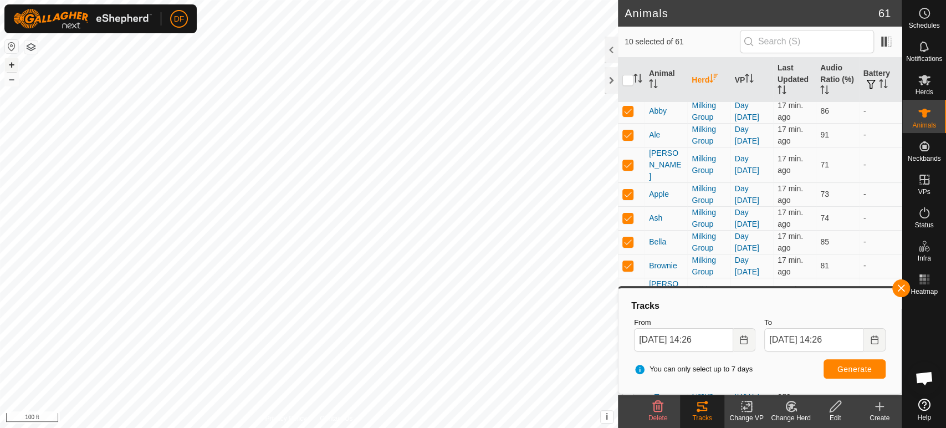
click at [16, 65] on button "+" at bounding box center [11, 64] width 13 height 13
click at [8, 82] on button "–" at bounding box center [11, 79] width 13 height 13
click at [12, 68] on button "+" at bounding box center [11, 64] width 13 height 13
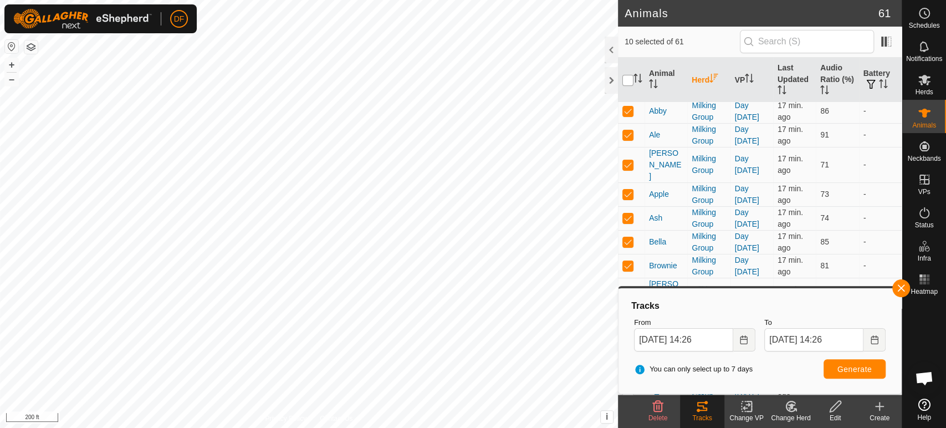
click at [627, 81] on input "checkbox" at bounding box center [628, 80] width 11 height 11
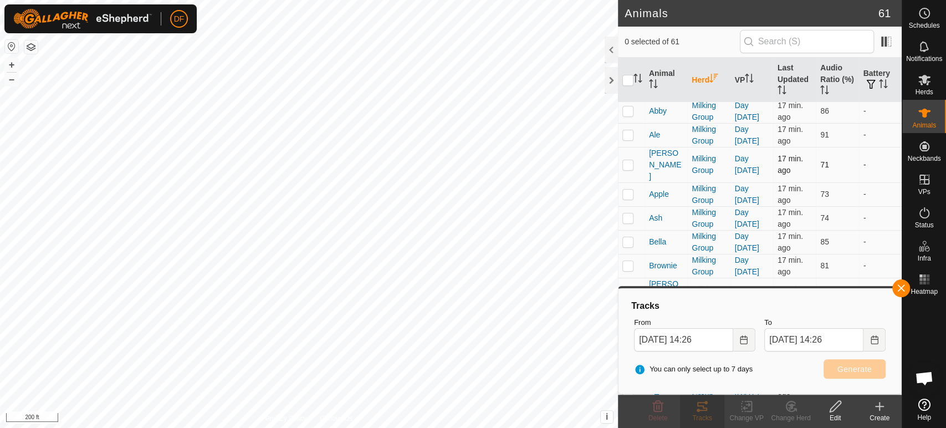
click at [629, 162] on p-tablecheckbox at bounding box center [628, 164] width 11 height 9
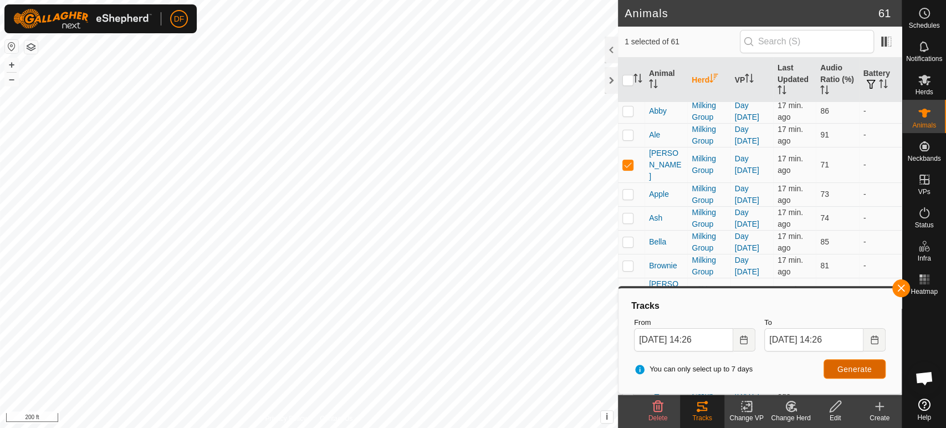
click at [856, 368] on span "Generate" at bounding box center [855, 369] width 34 height 9
click at [6, 66] on button "+" at bounding box center [11, 64] width 13 height 13
click at [900, 282] on button "button" at bounding box center [902, 288] width 18 height 18
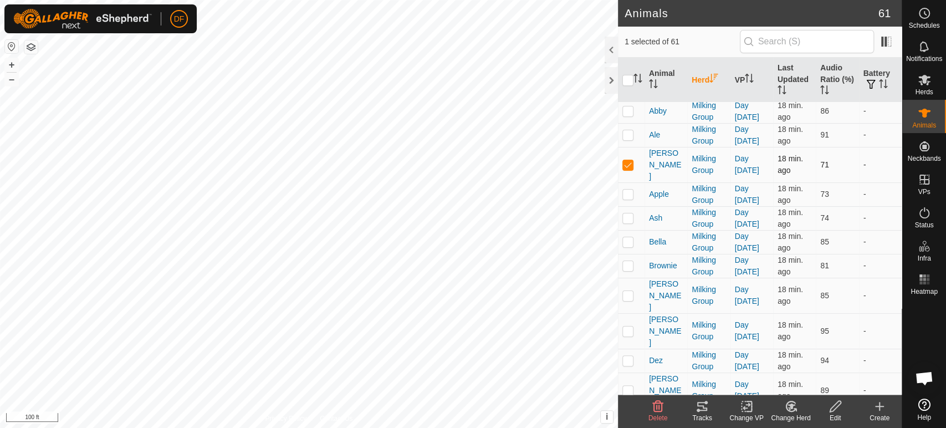
click at [632, 161] on p-checkbox at bounding box center [628, 164] width 11 height 9
click at [711, 411] on tracks-svg-icon at bounding box center [702, 406] width 44 height 13
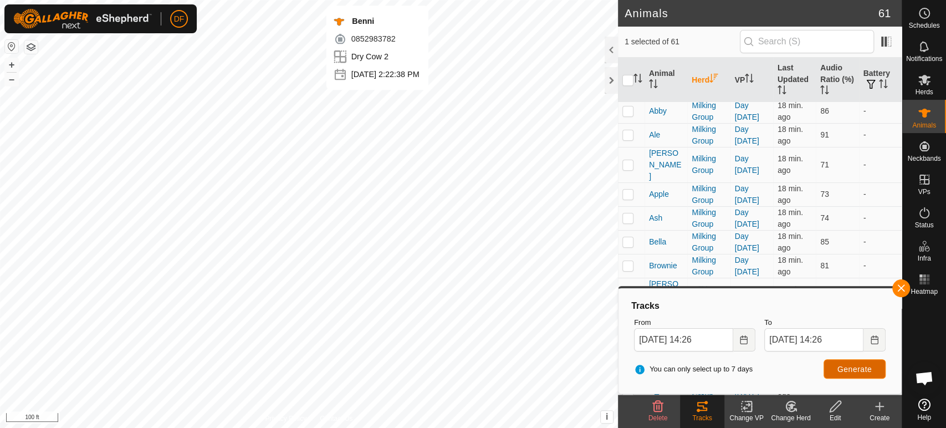
click at [849, 369] on span "Generate" at bounding box center [855, 369] width 34 height 9
click at [900, 292] on button "button" at bounding box center [902, 288] width 18 height 18
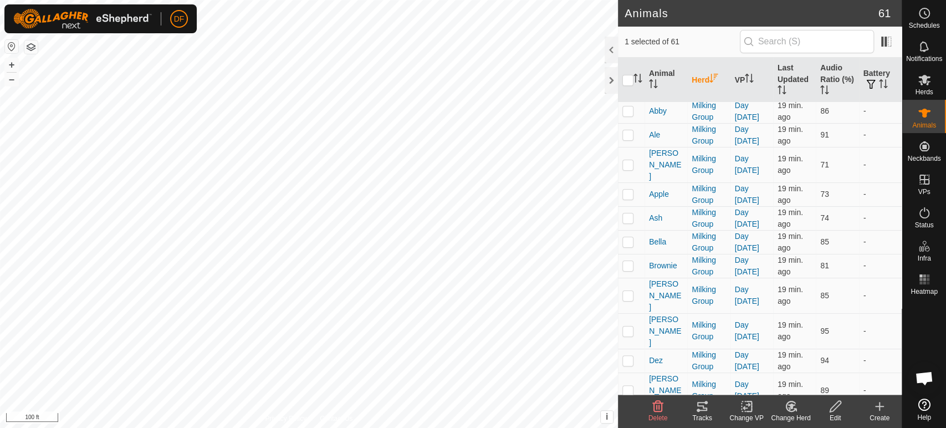
click at [699, 412] on icon at bounding box center [702, 406] width 13 height 13
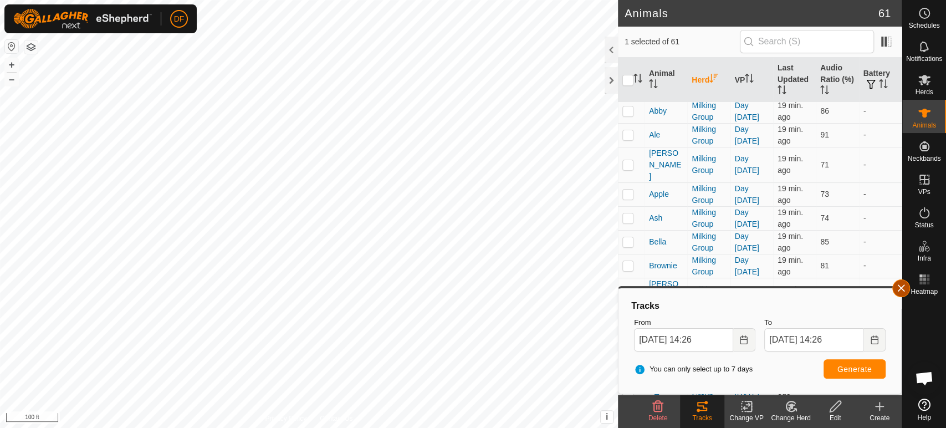
click at [902, 291] on button "button" at bounding box center [902, 288] width 18 height 18
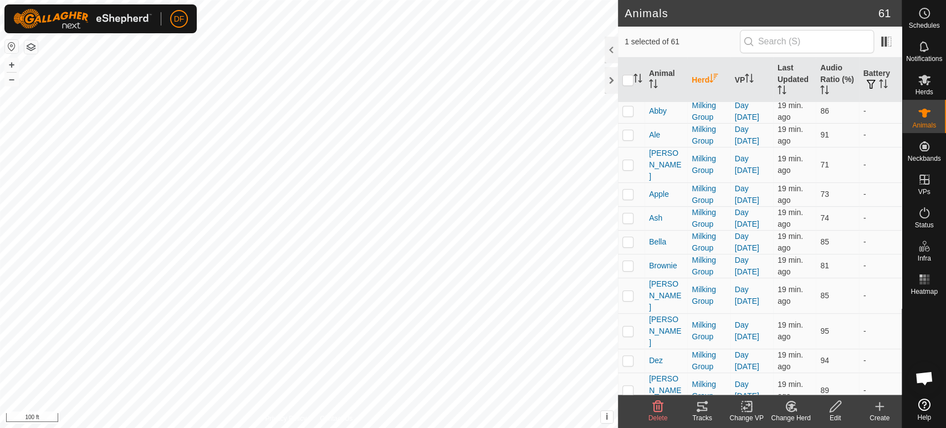
click at [707, 405] on icon at bounding box center [702, 406] width 13 height 13
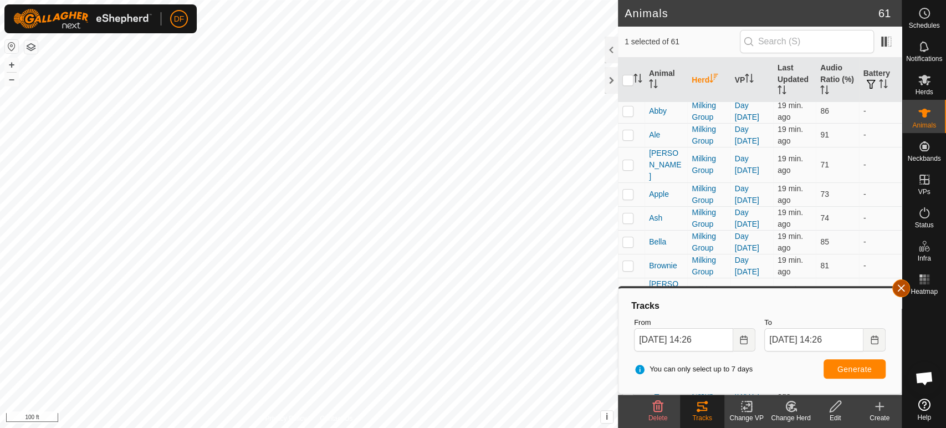
click at [900, 296] on button "button" at bounding box center [902, 288] width 18 height 18
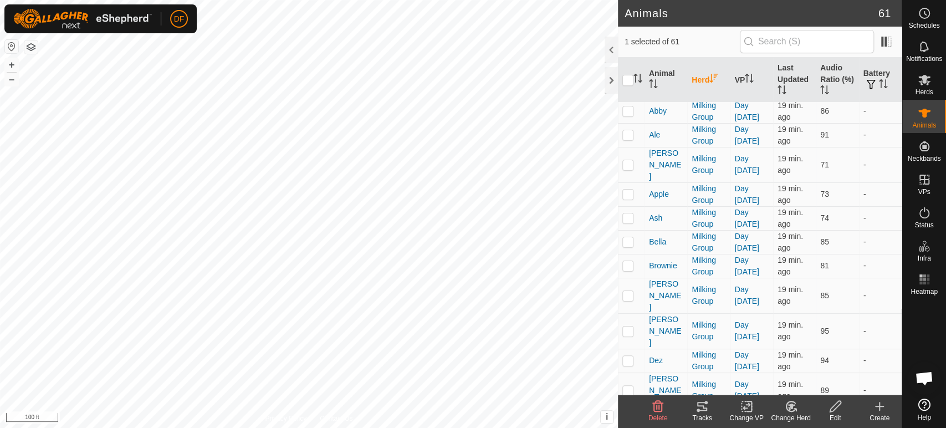
click at [702, 412] on icon at bounding box center [702, 406] width 13 height 13
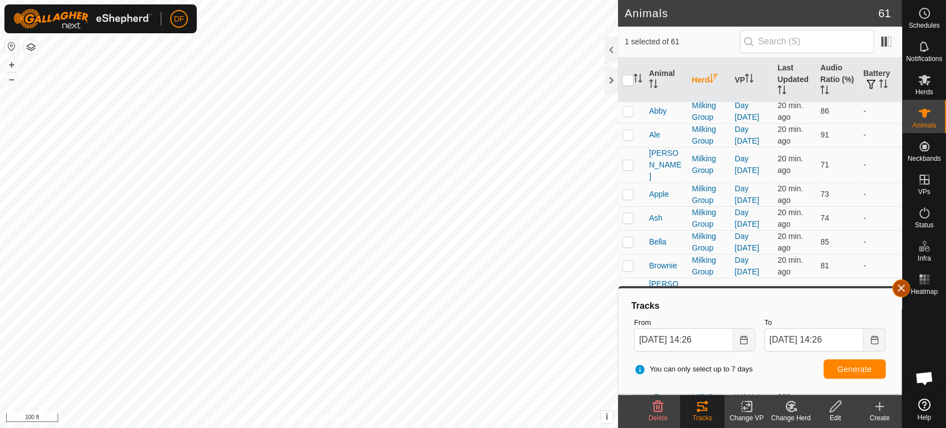
click at [896, 292] on button "button" at bounding box center [902, 288] width 18 height 18
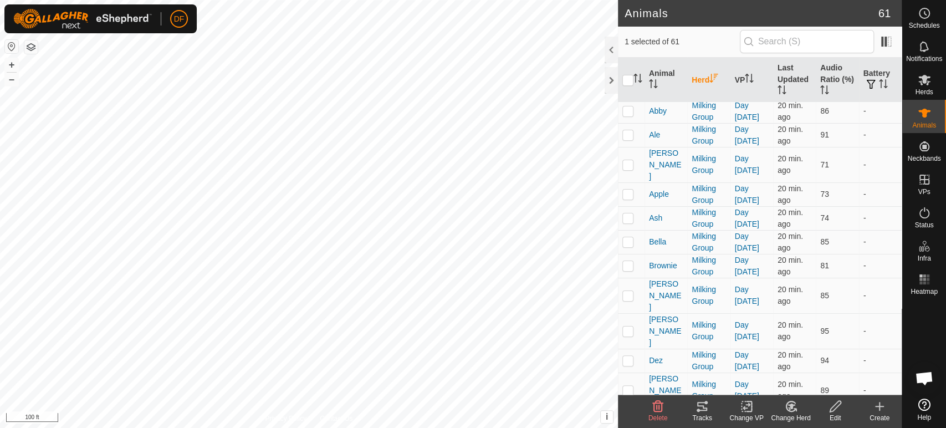
click at [709, 411] on tracks-svg-icon at bounding box center [702, 406] width 44 height 13
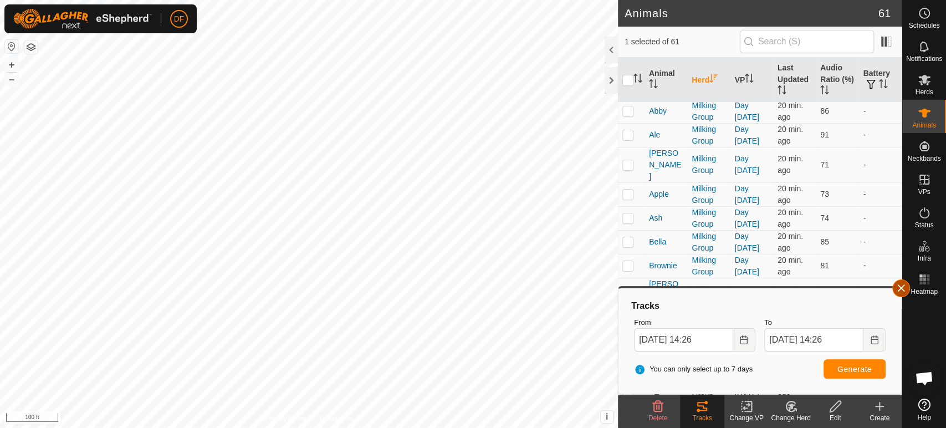
click at [905, 286] on button "button" at bounding box center [902, 288] width 18 height 18
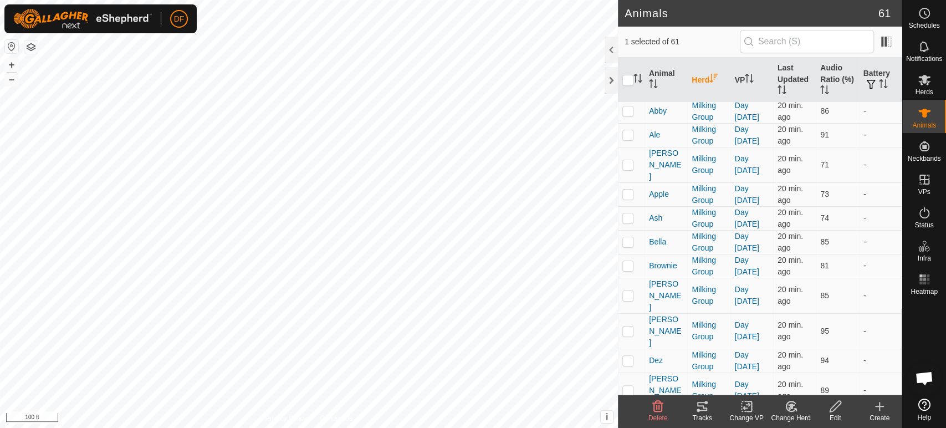
click at [705, 409] on icon at bounding box center [702, 406] width 13 height 13
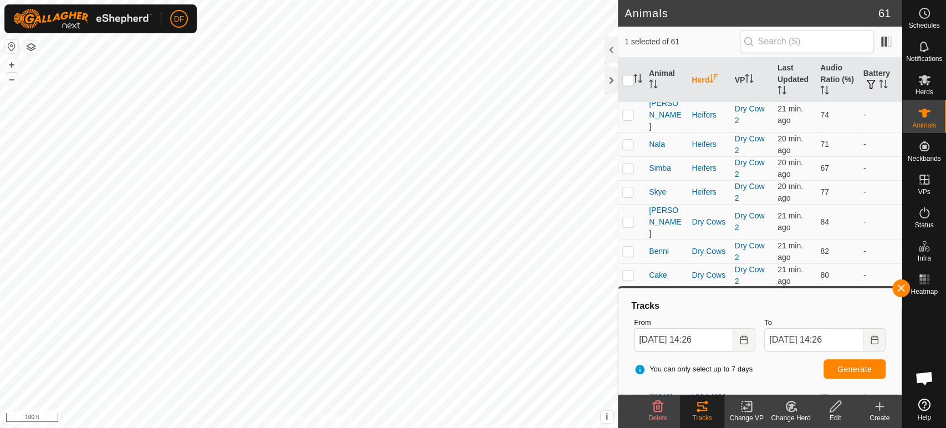
scroll to position [0, 0]
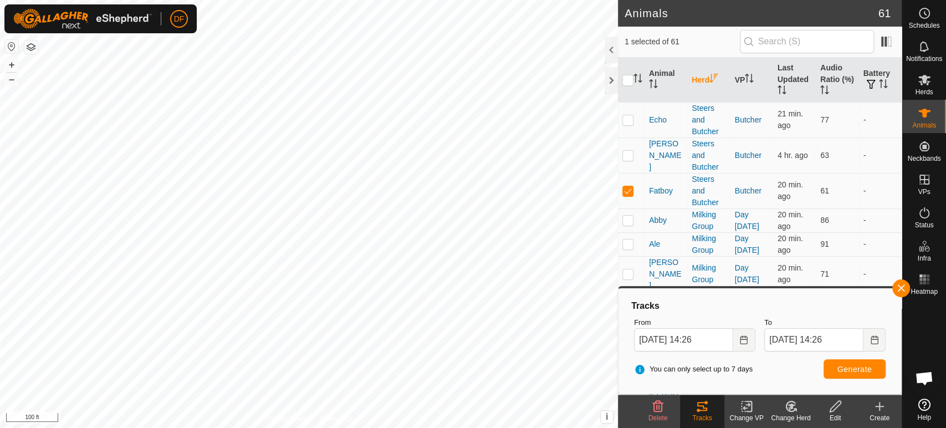
click at [704, 86] on th "Herd" at bounding box center [708, 80] width 43 height 45
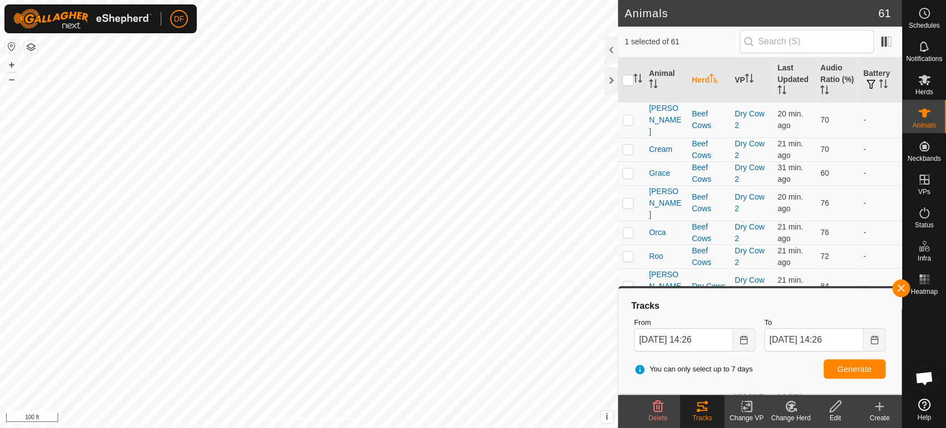
click at [704, 86] on th "Herd" at bounding box center [708, 80] width 43 height 45
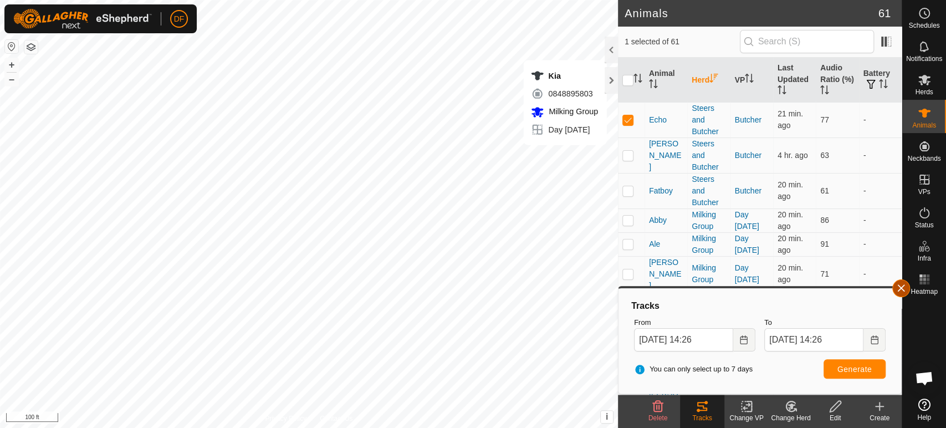
click at [904, 288] on button "button" at bounding box center [902, 288] width 18 height 18
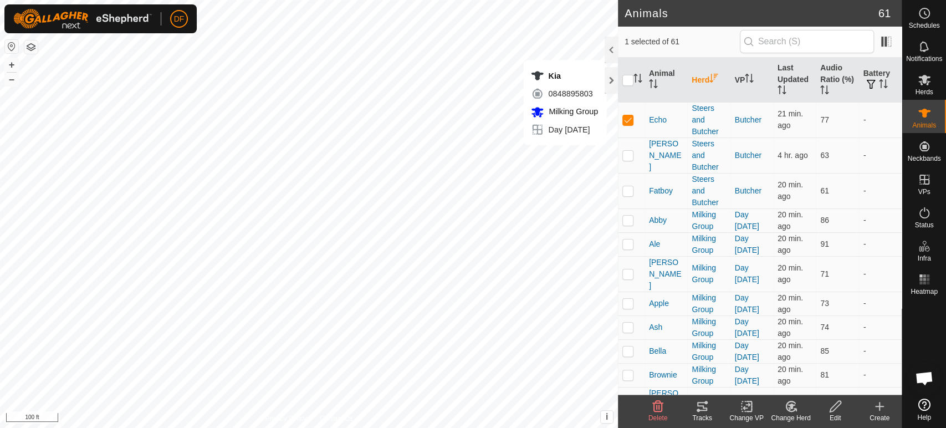
click at [700, 421] on div "Tracks" at bounding box center [702, 418] width 44 height 10
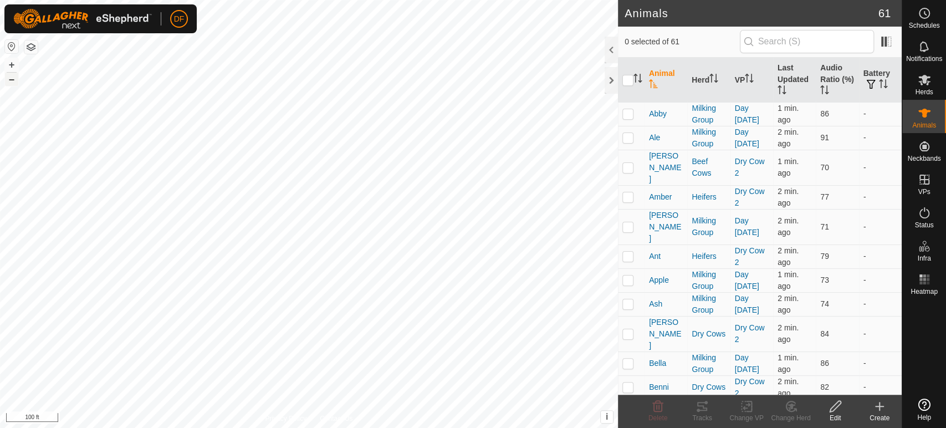
click at [15, 79] on button "–" at bounding box center [11, 79] width 13 height 13
